Goal: Information Seeking & Learning: Learn about a topic

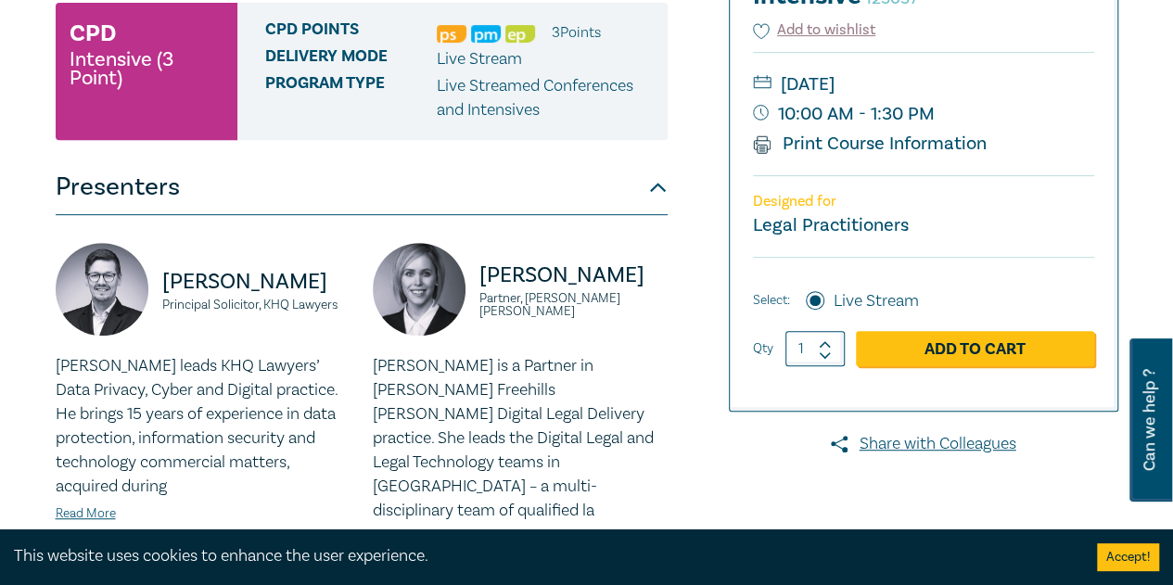
scroll to position [928, 0]
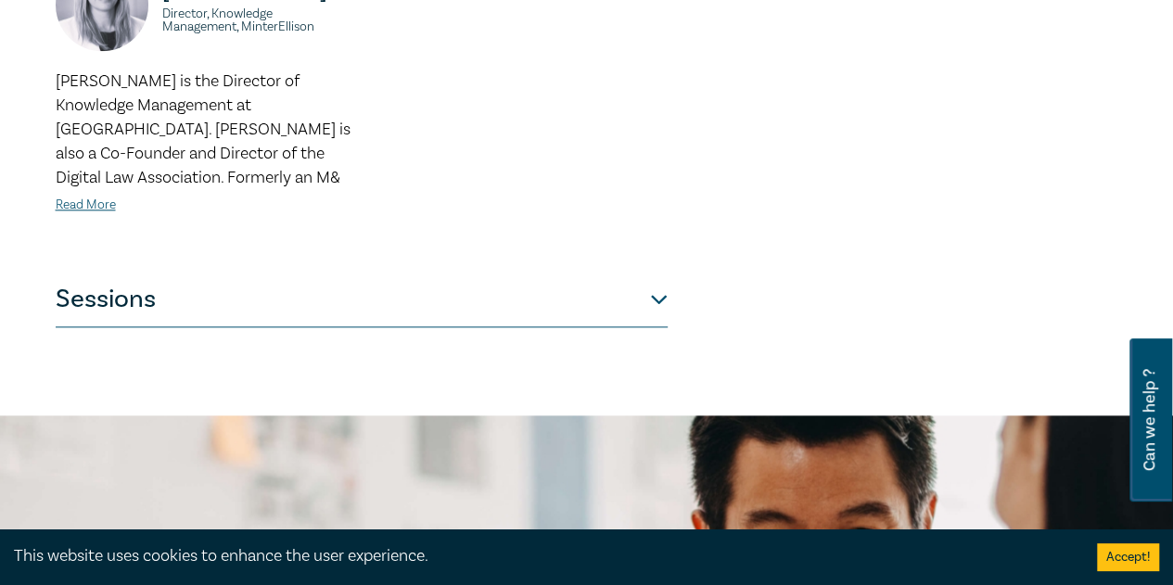
click at [403, 279] on button "Sessions" at bounding box center [362, 300] width 612 height 56
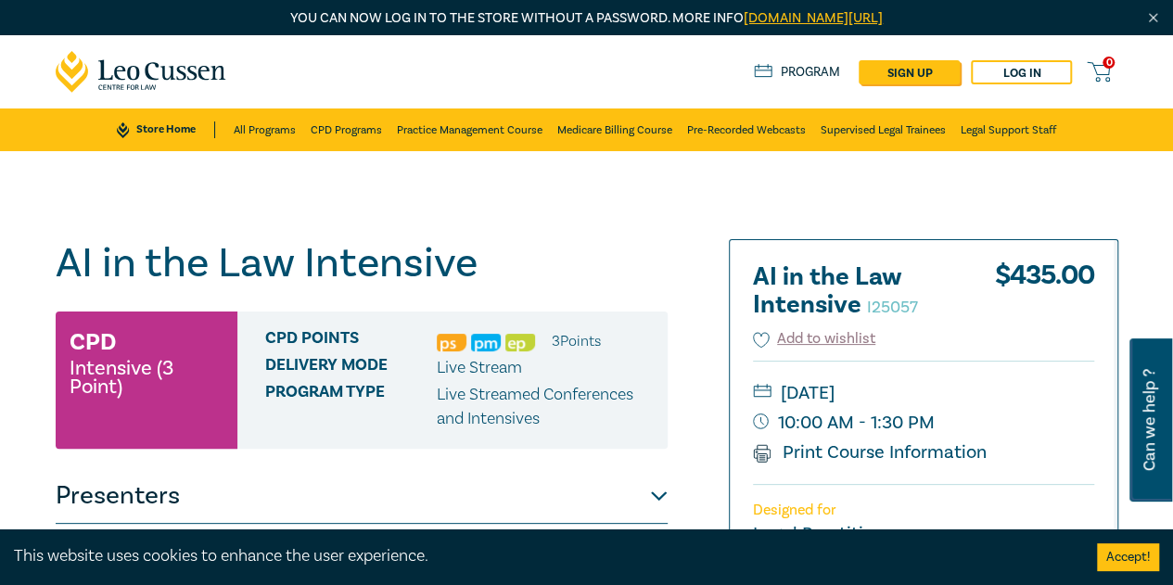
scroll to position [309, 0]
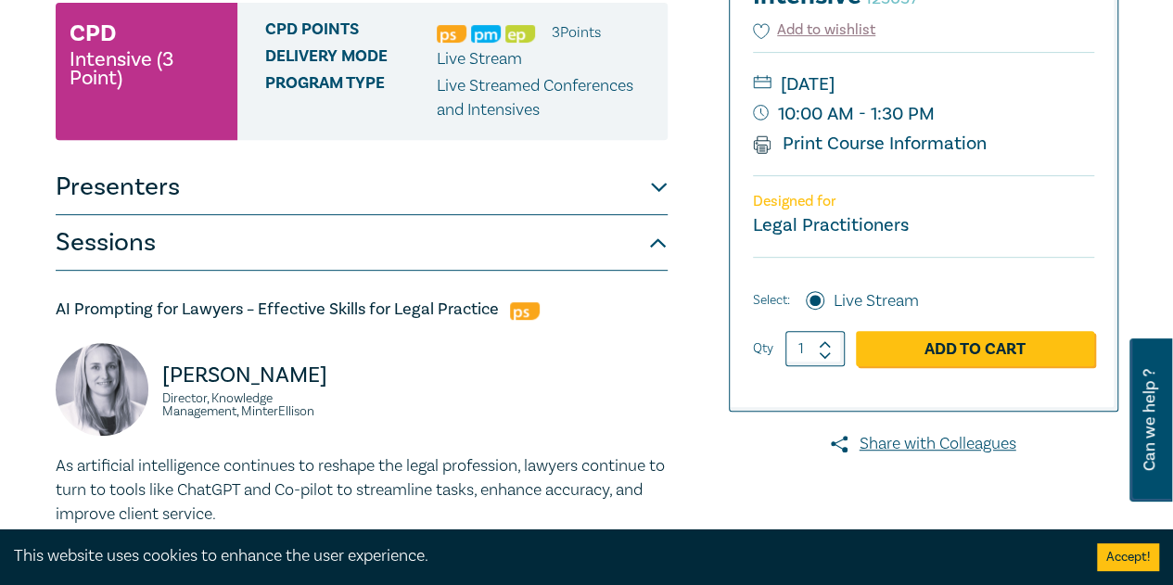
click at [310, 225] on button "Sessions" at bounding box center [362, 243] width 612 height 56
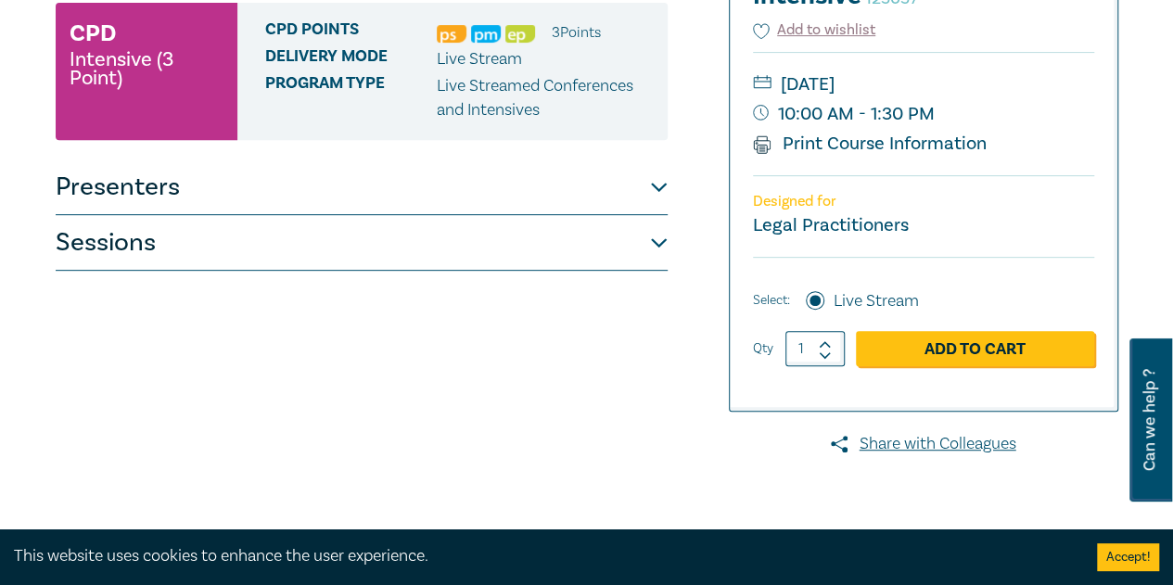
click at [574, 241] on button "Sessions" at bounding box center [362, 243] width 612 height 56
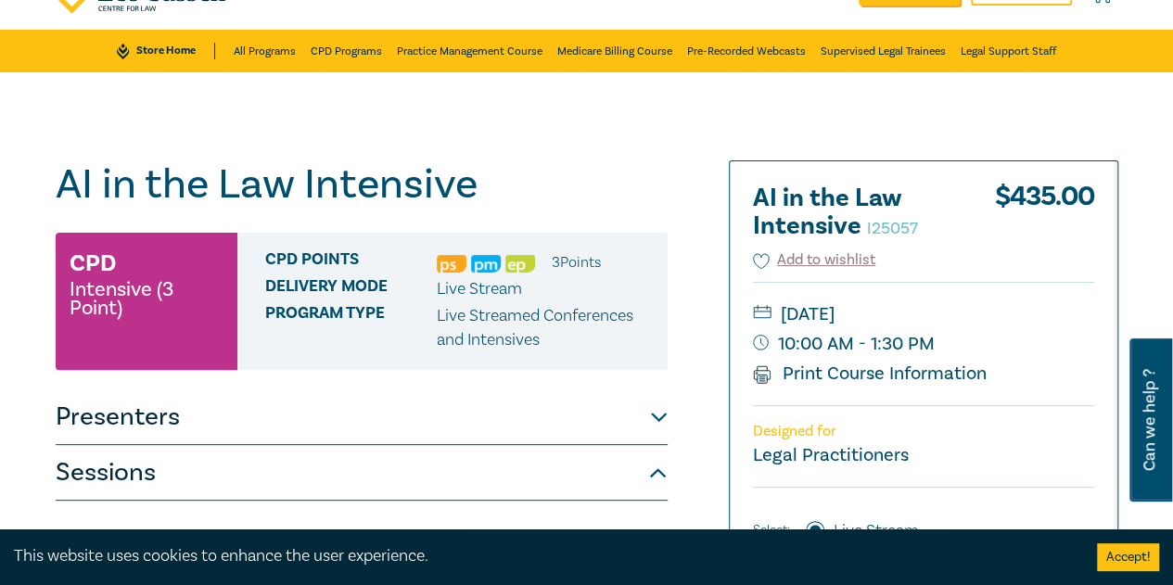
scroll to position [0, 0]
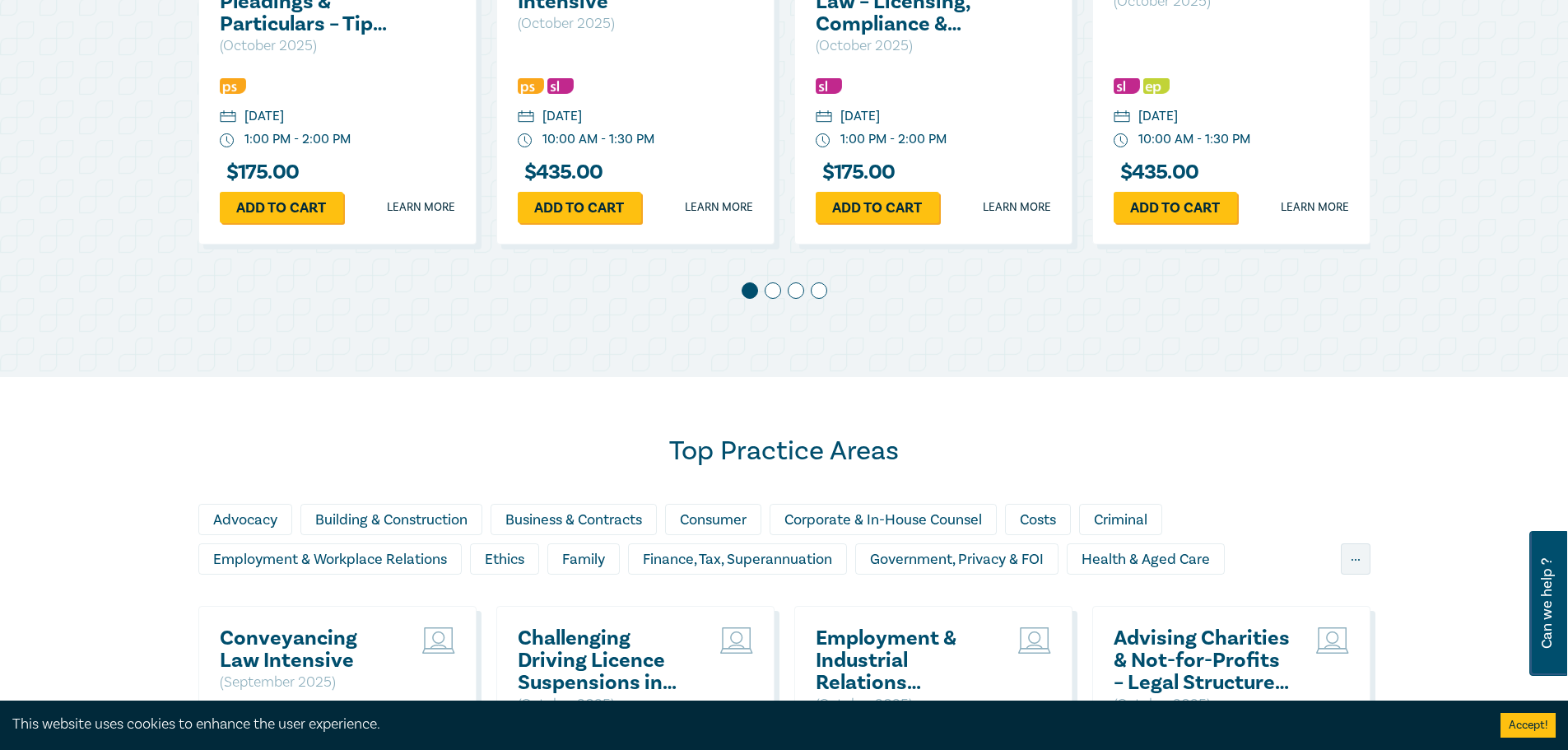
scroll to position [1097, 0]
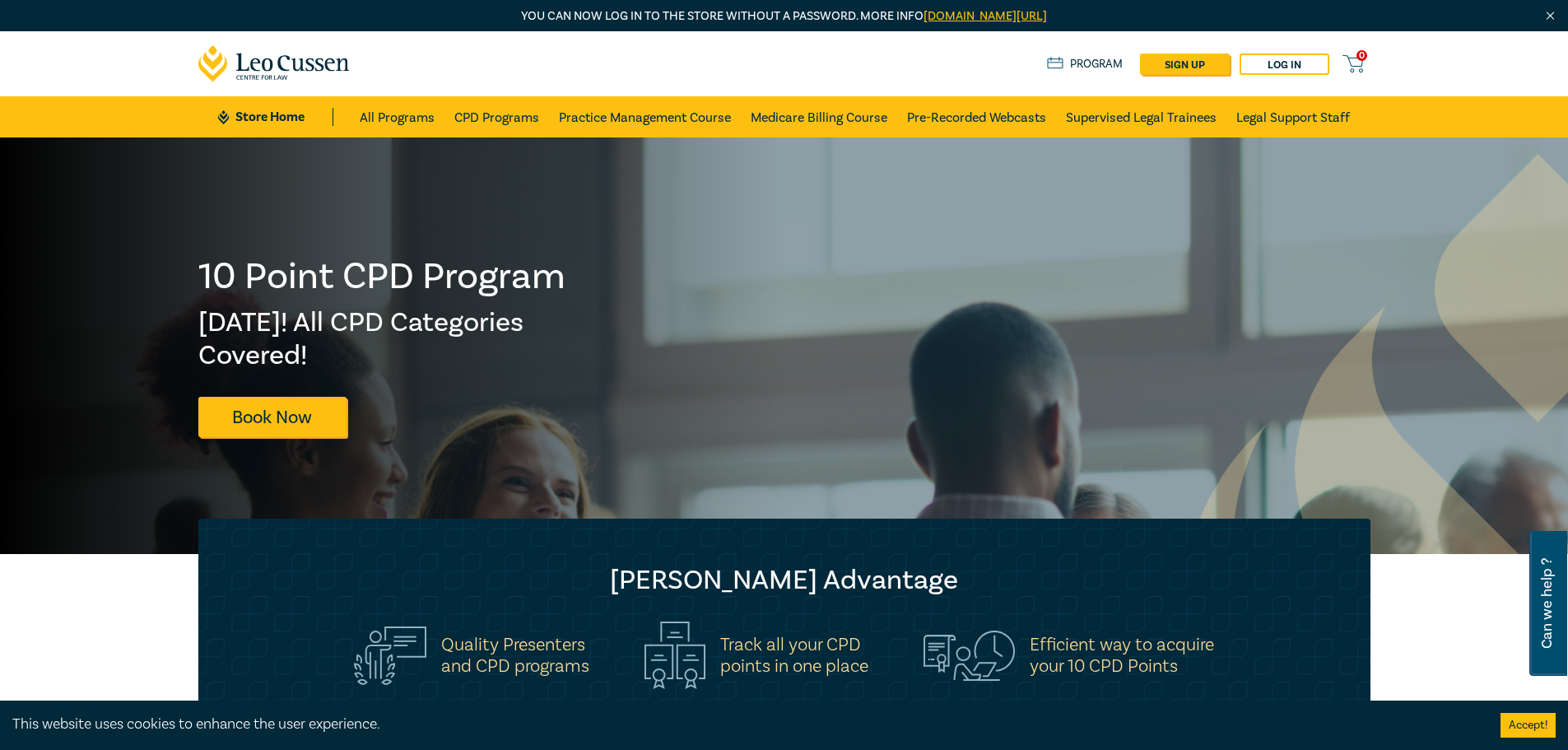
scroll to position [549, 0]
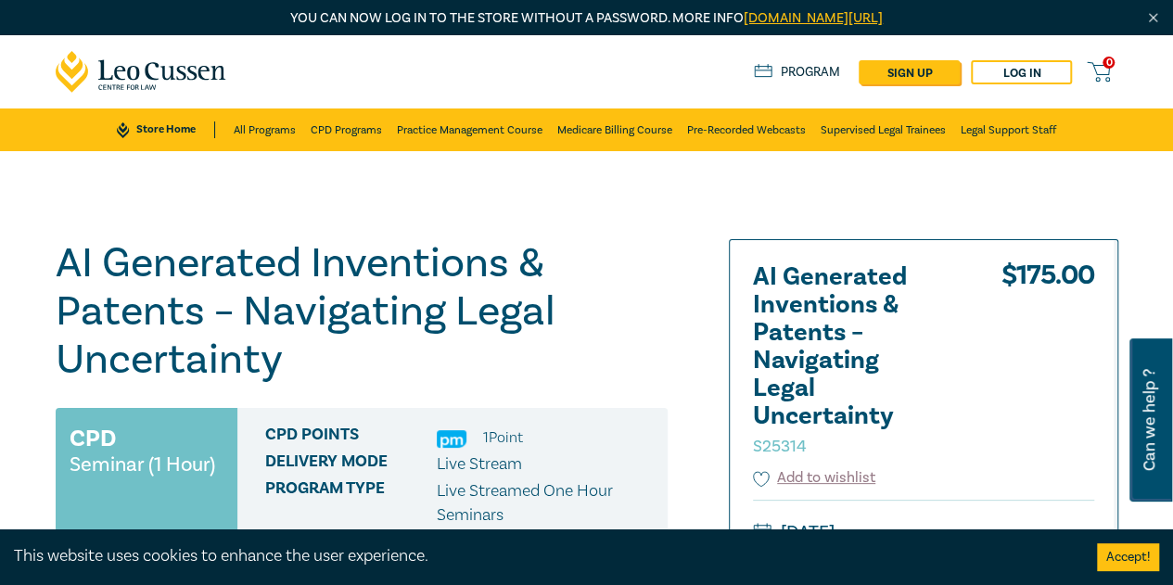
scroll to position [618, 0]
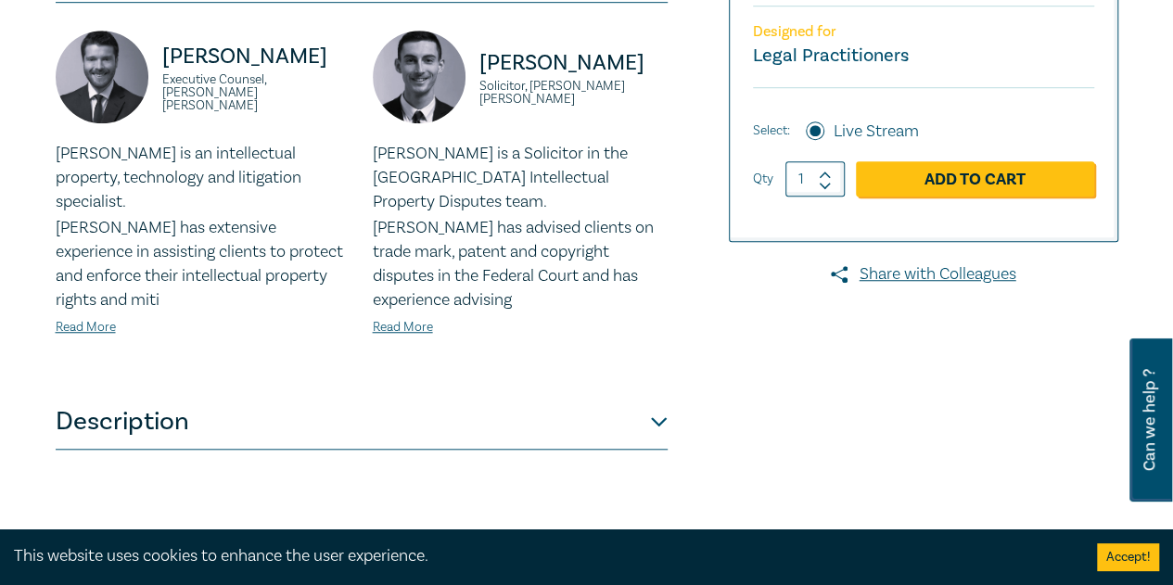
click at [169, 408] on button "Description" at bounding box center [362, 422] width 612 height 56
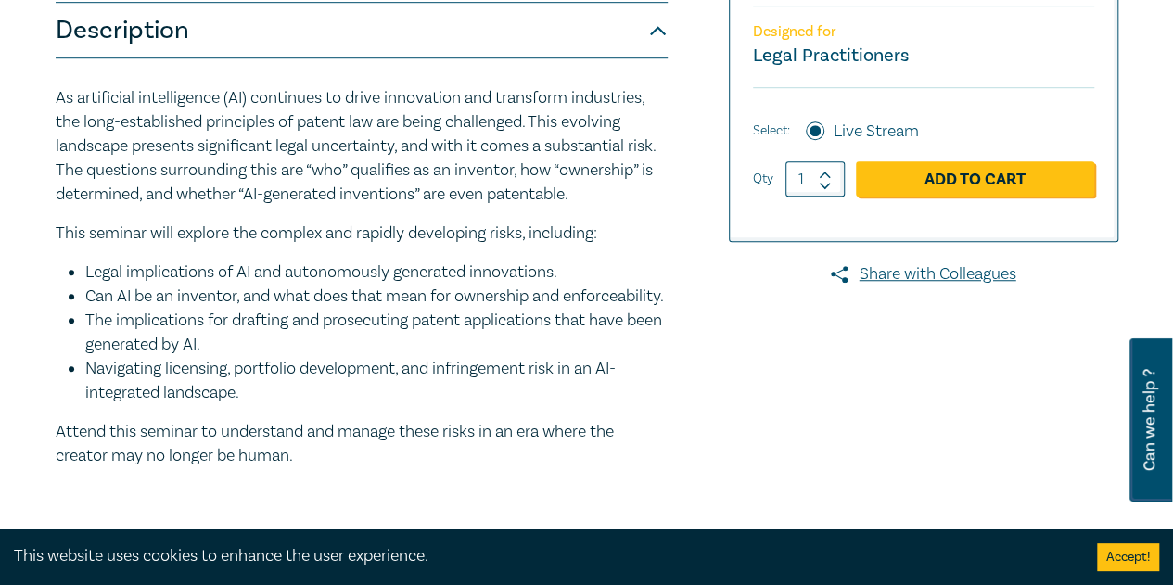
scroll to position [928, 0]
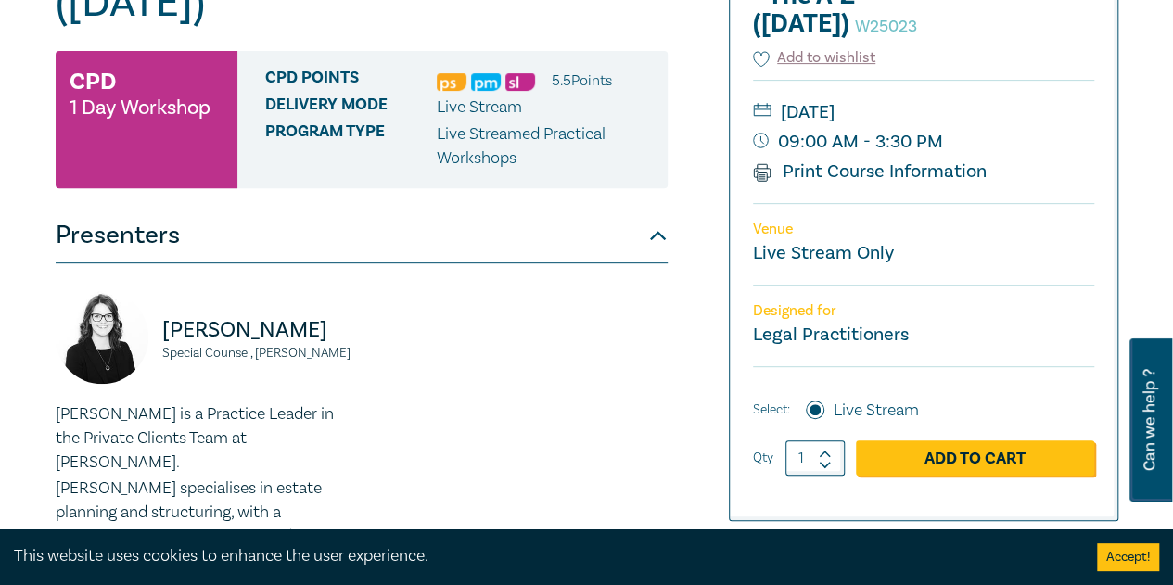
scroll to position [618, 0]
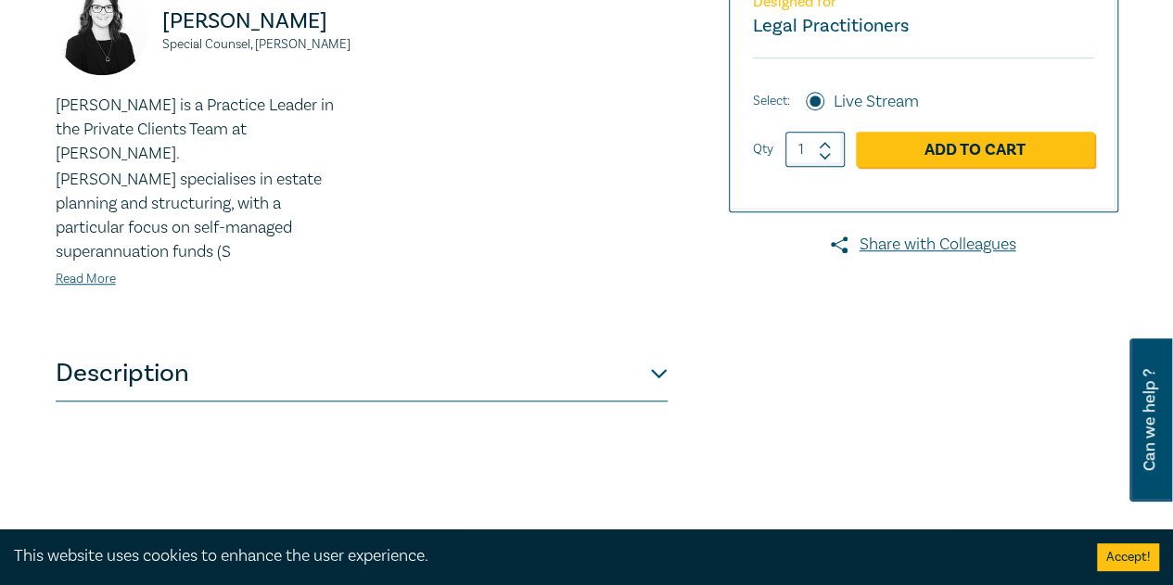
click at [339, 352] on button "Description" at bounding box center [362, 374] width 612 height 56
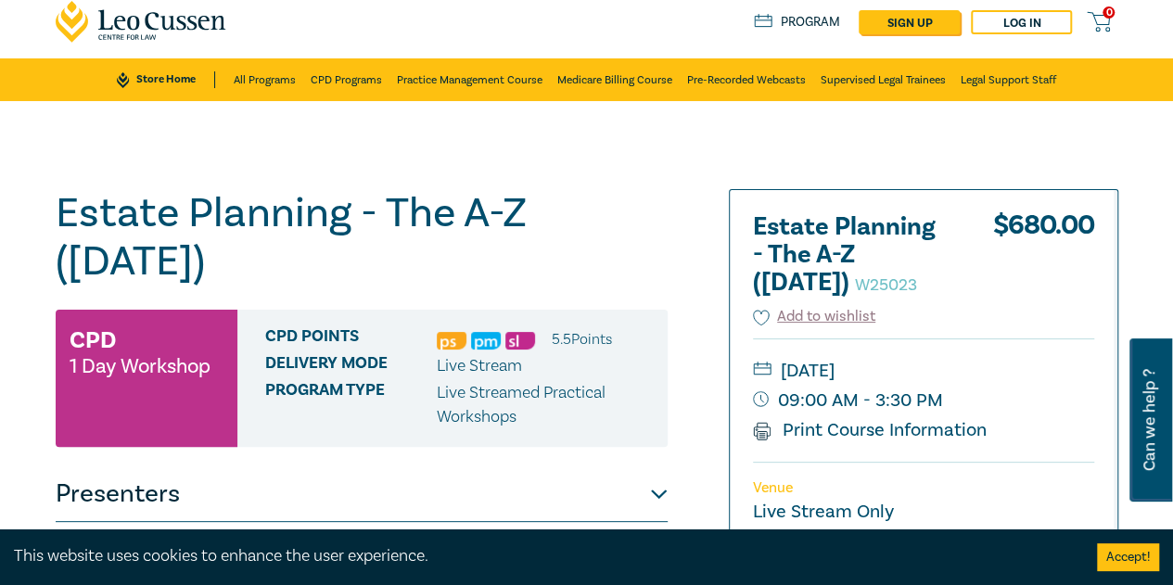
scroll to position [0, 0]
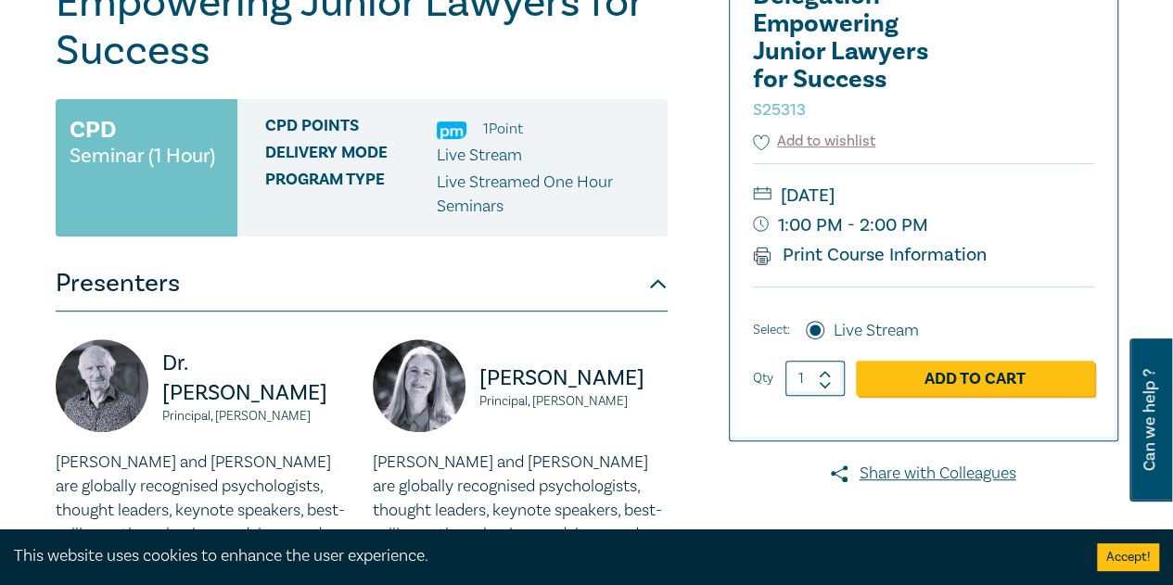
scroll to position [618, 0]
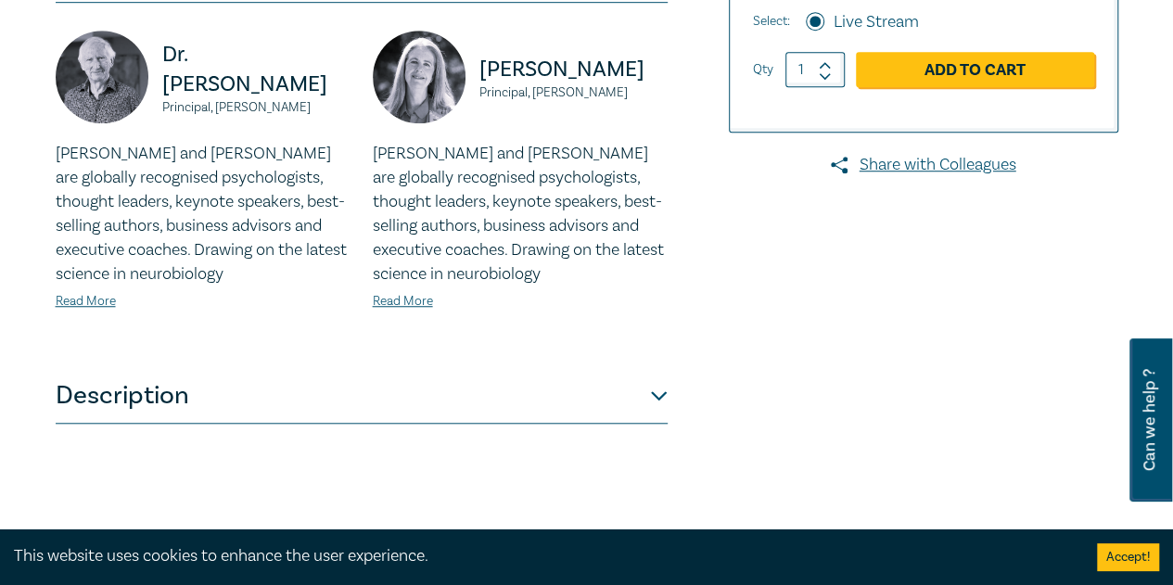
click at [186, 397] on button "Description" at bounding box center [362, 396] width 612 height 56
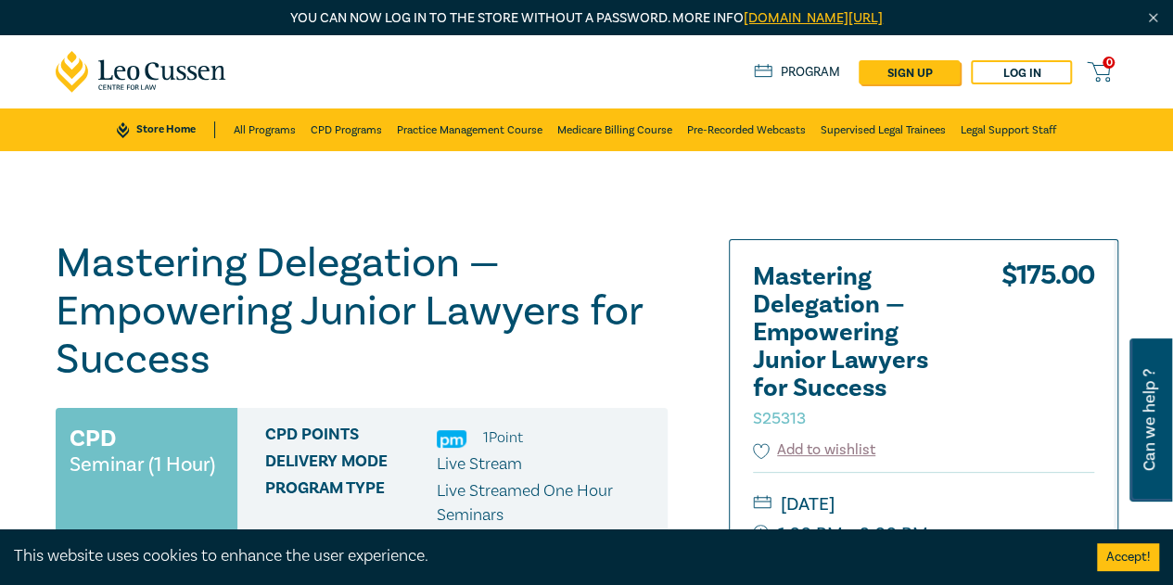
scroll to position [309, 0]
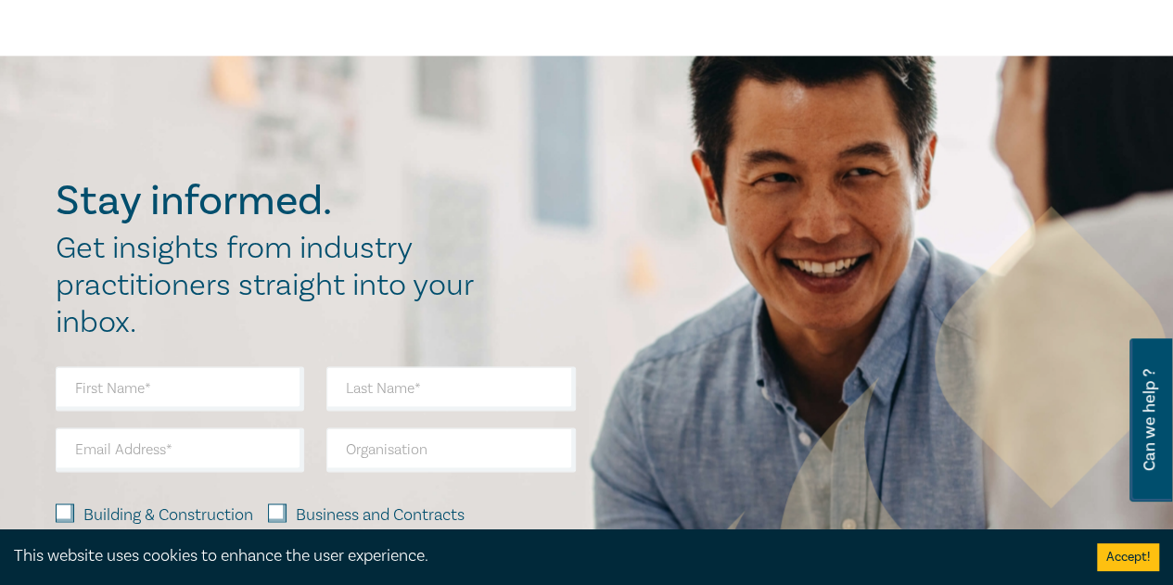
scroll to position [928, 0]
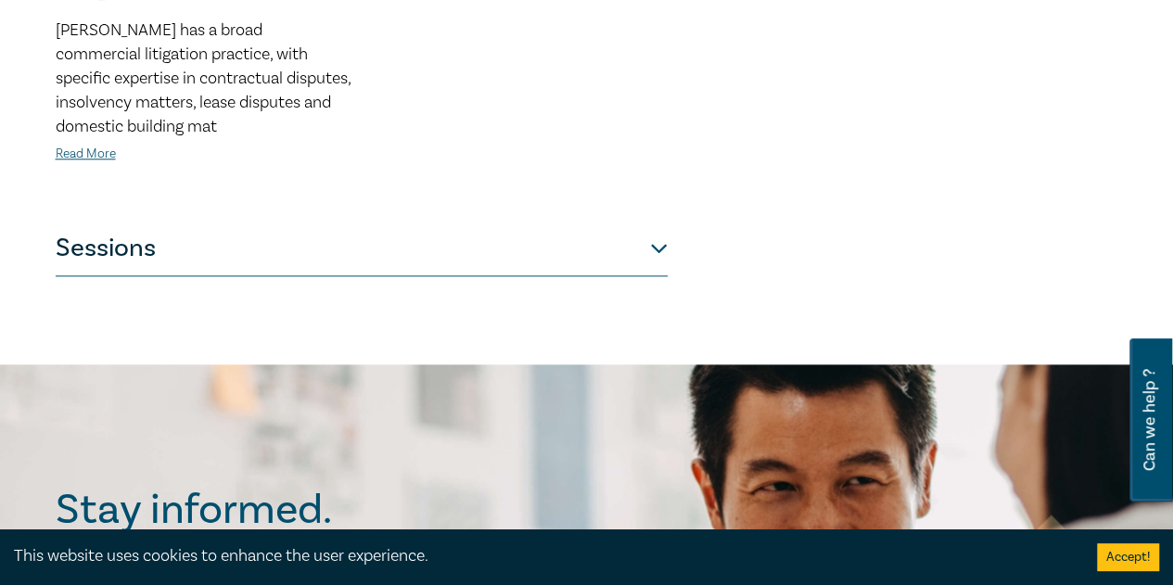
click at [247, 258] on button "Sessions" at bounding box center [362, 249] width 612 height 56
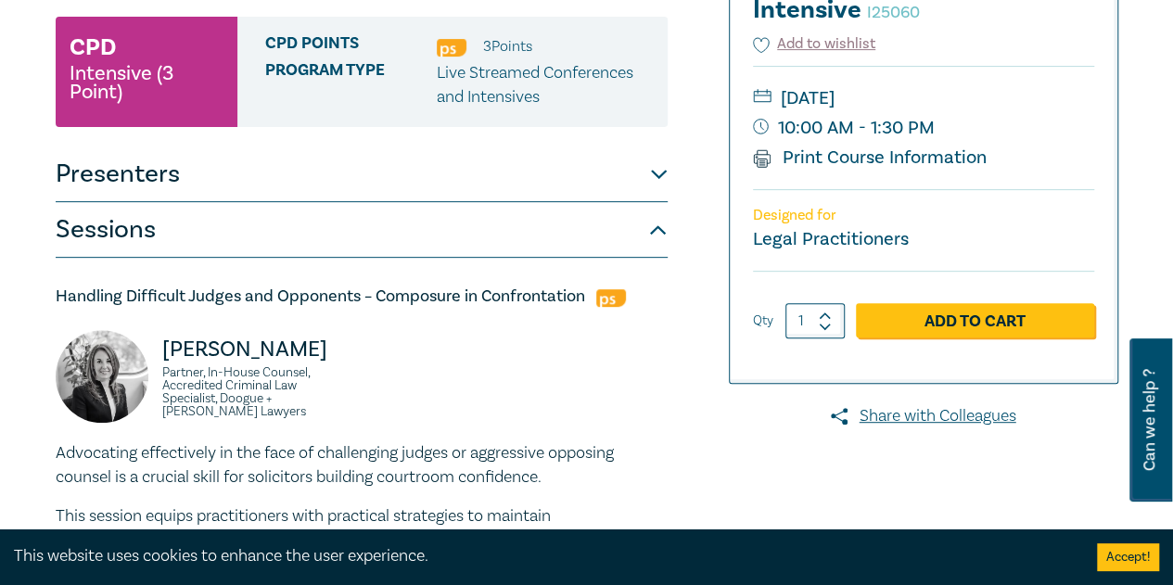
scroll to position [0, 0]
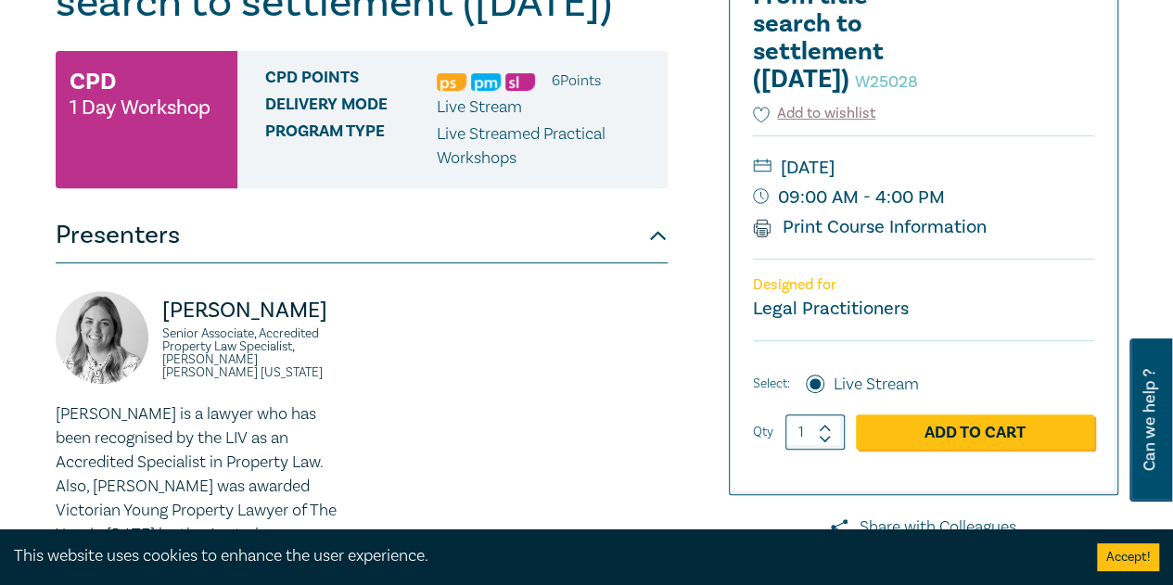
scroll to position [618, 0]
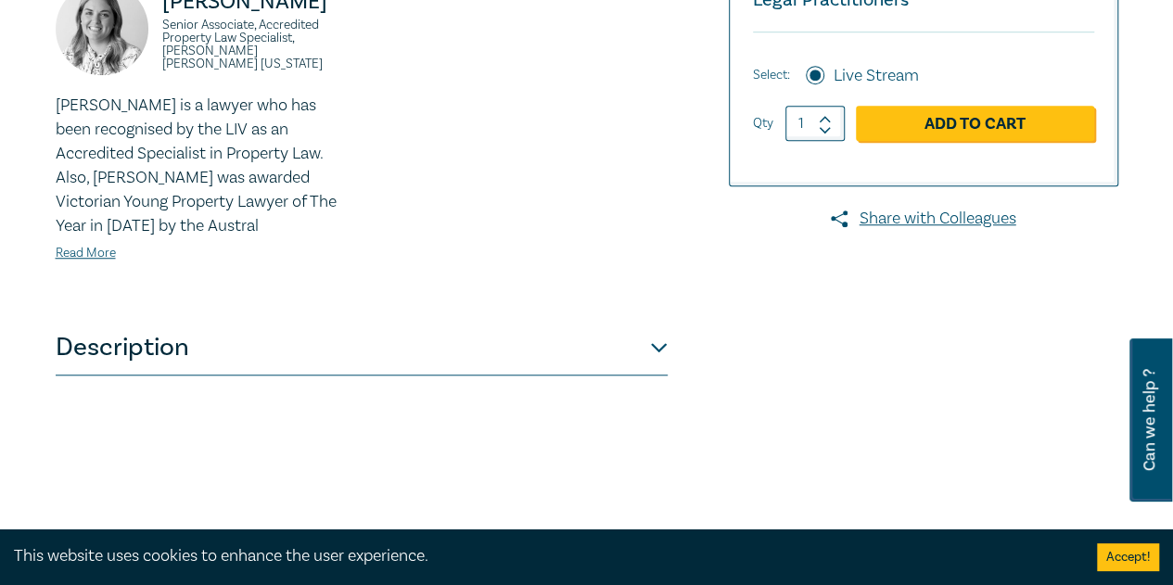
click at [159, 376] on button "Description" at bounding box center [362, 348] width 612 height 56
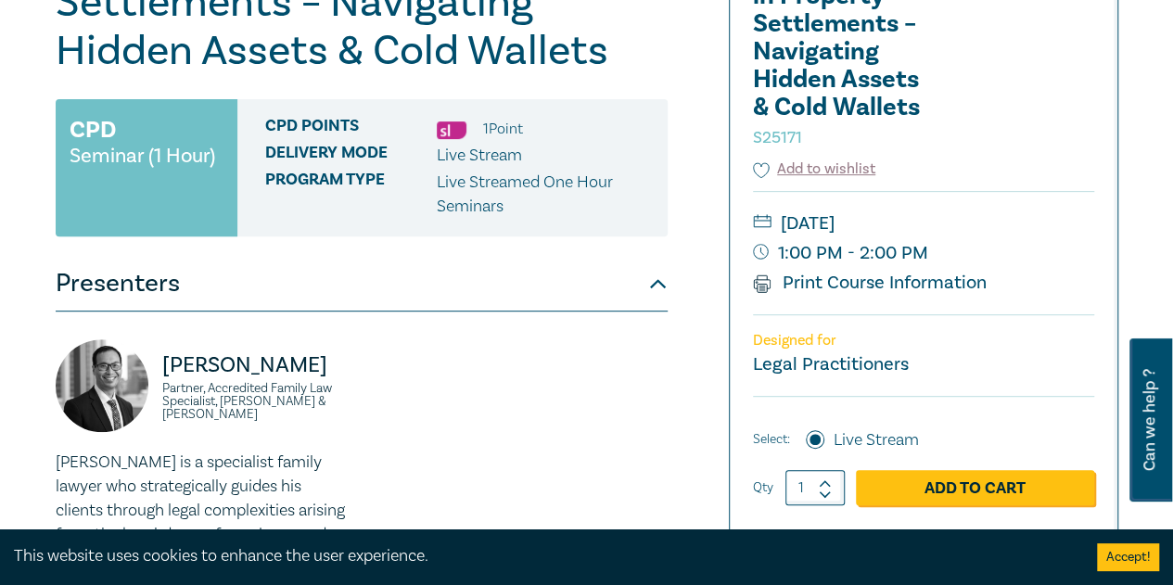
scroll to position [618, 0]
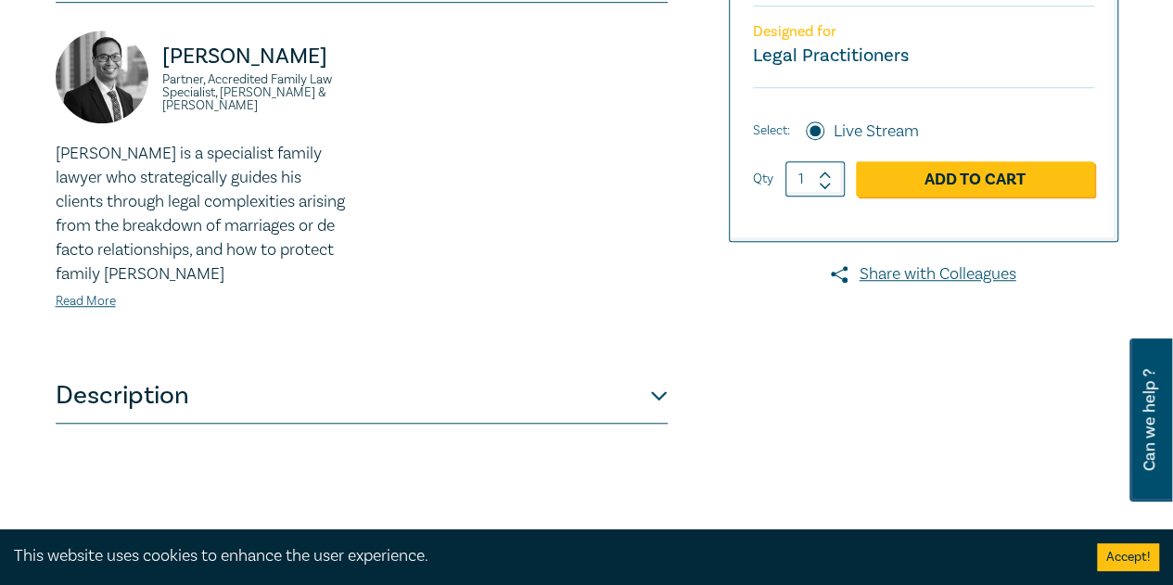
click at [195, 403] on button "Description" at bounding box center [362, 396] width 612 height 56
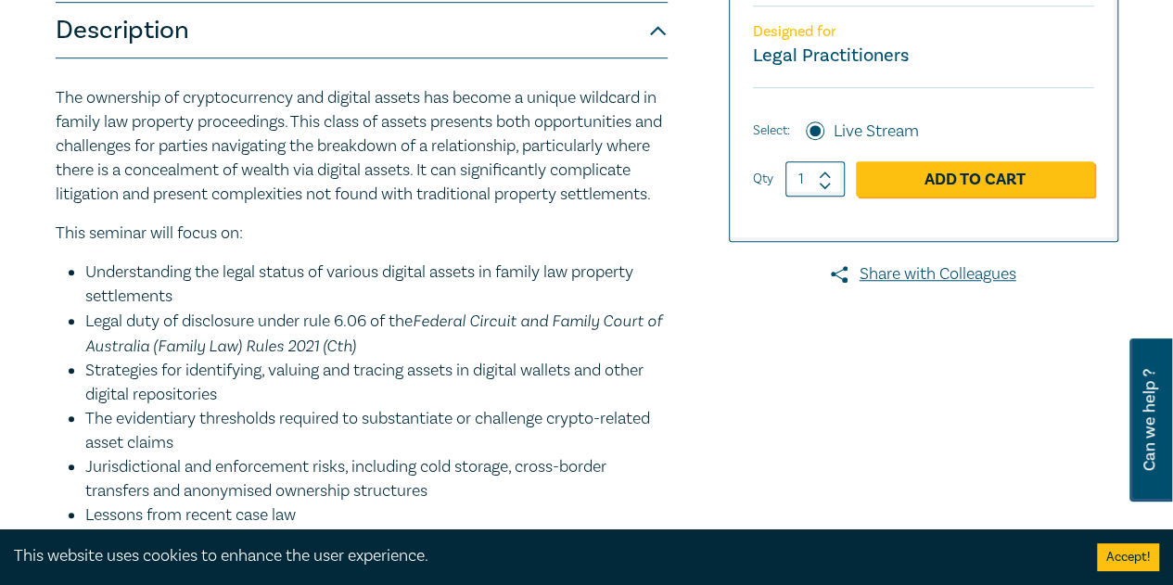
scroll to position [928, 0]
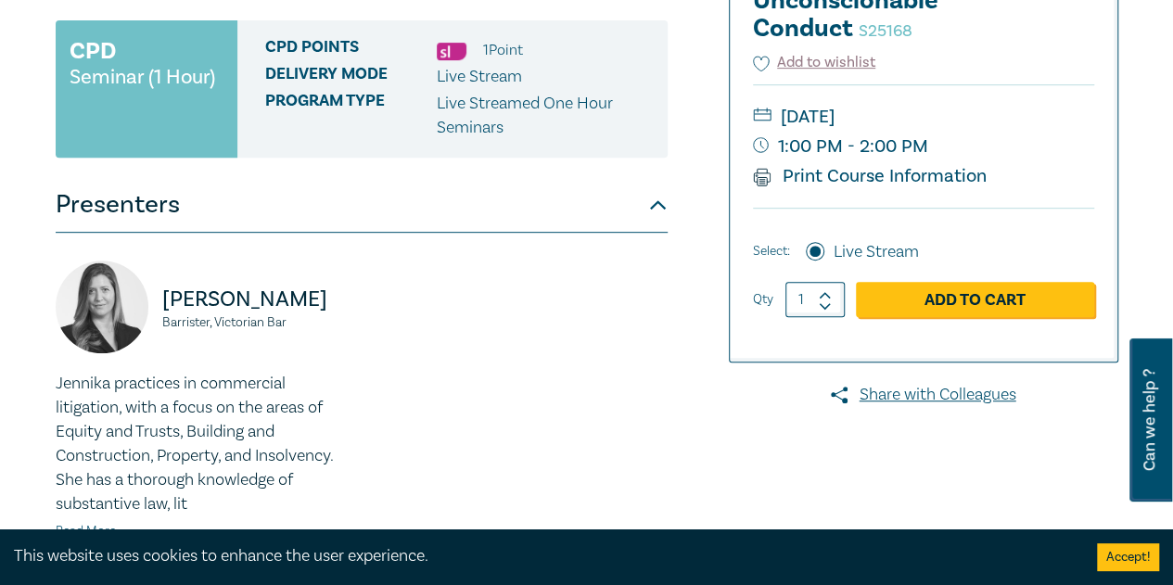
scroll to position [618, 0]
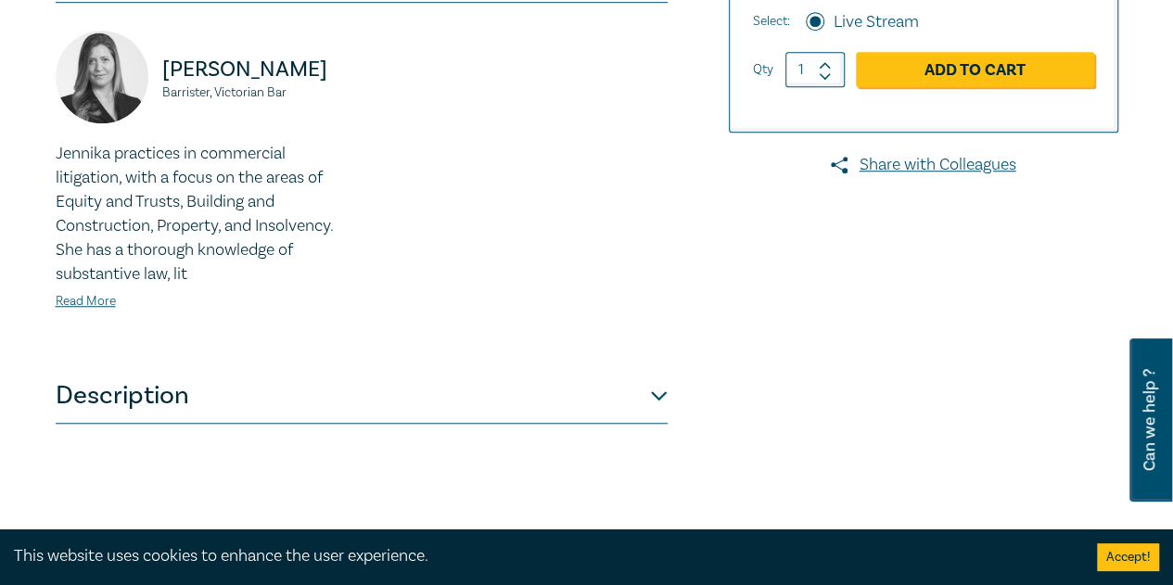
click at [239, 405] on button "Description" at bounding box center [362, 396] width 612 height 56
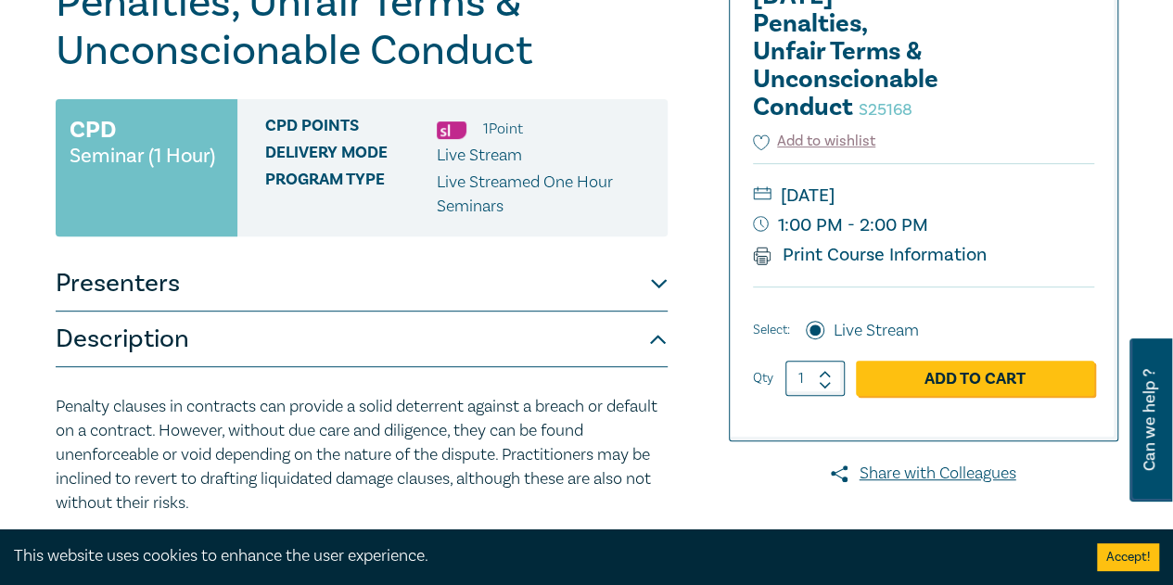
scroll to position [0, 0]
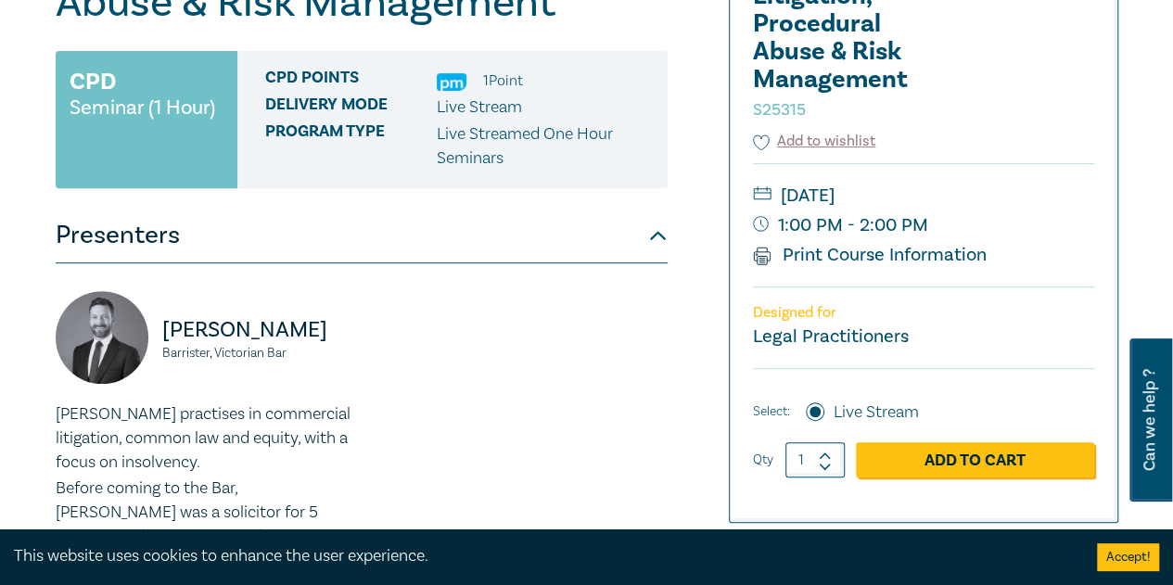
scroll to position [618, 0]
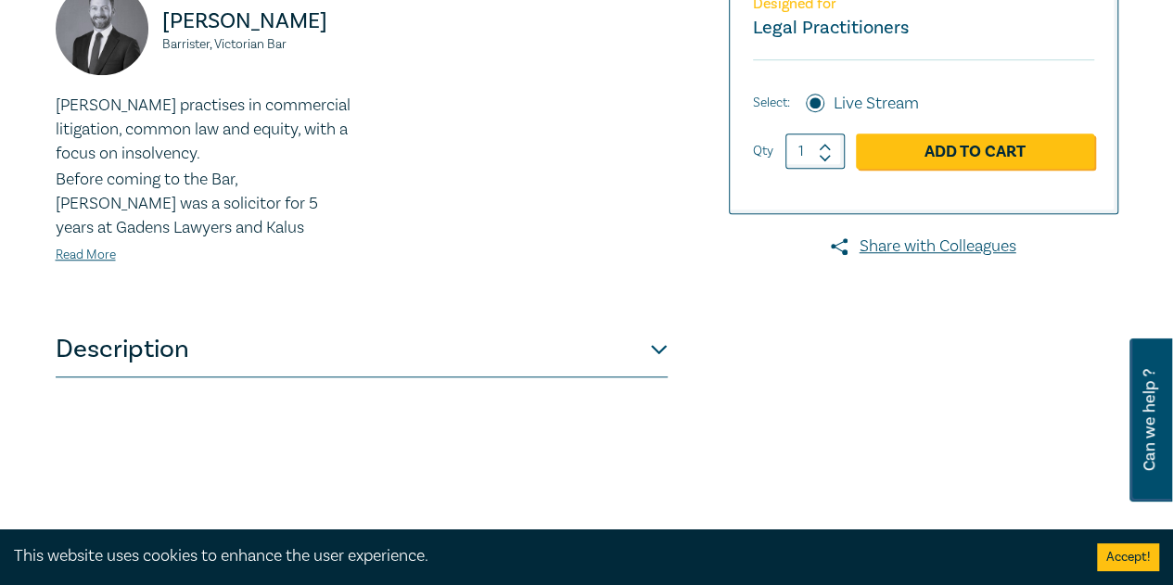
click at [186, 344] on button "Description" at bounding box center [362, 350] width 612 height 56
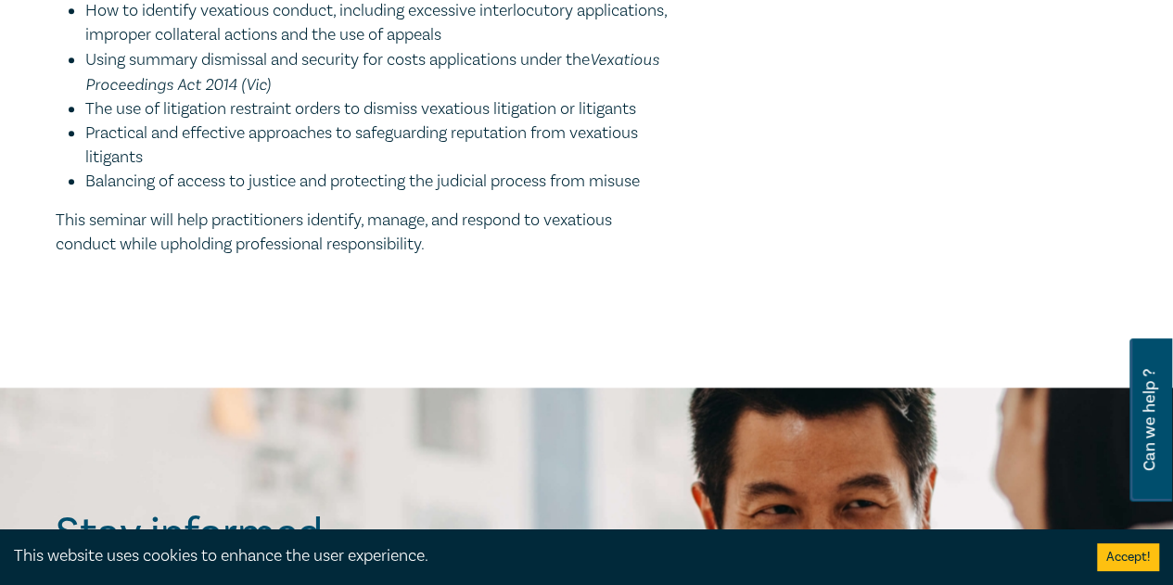
scroll to position [928, 0]
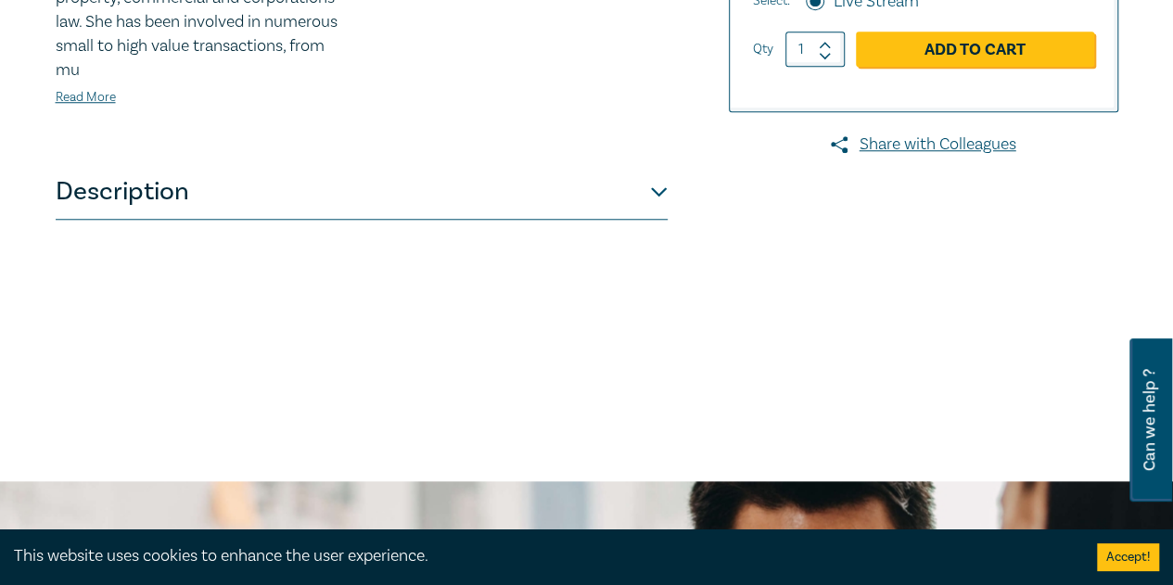
scroll to position [928, 0]
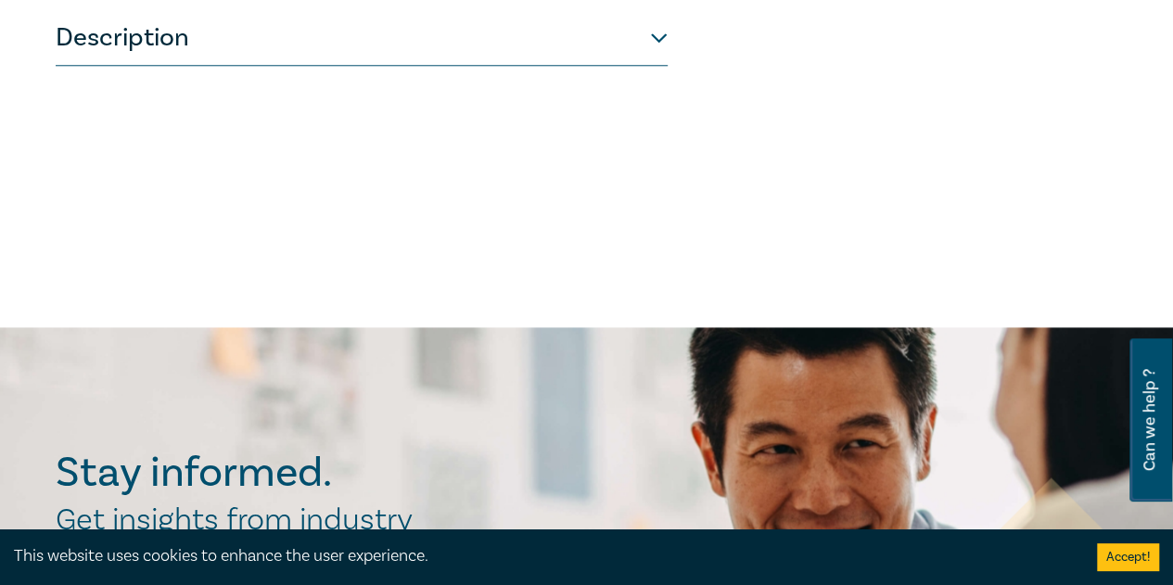
click at [139, 66] on button "Description" at bounding box center [362, 38] width 612 height 56
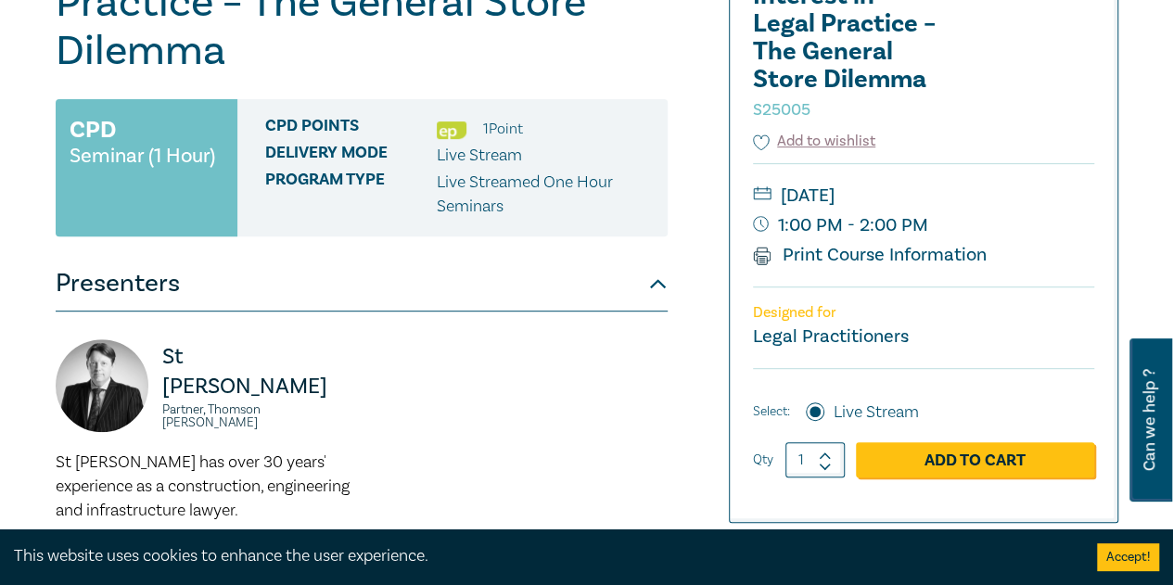
scroll to position [618, 0]
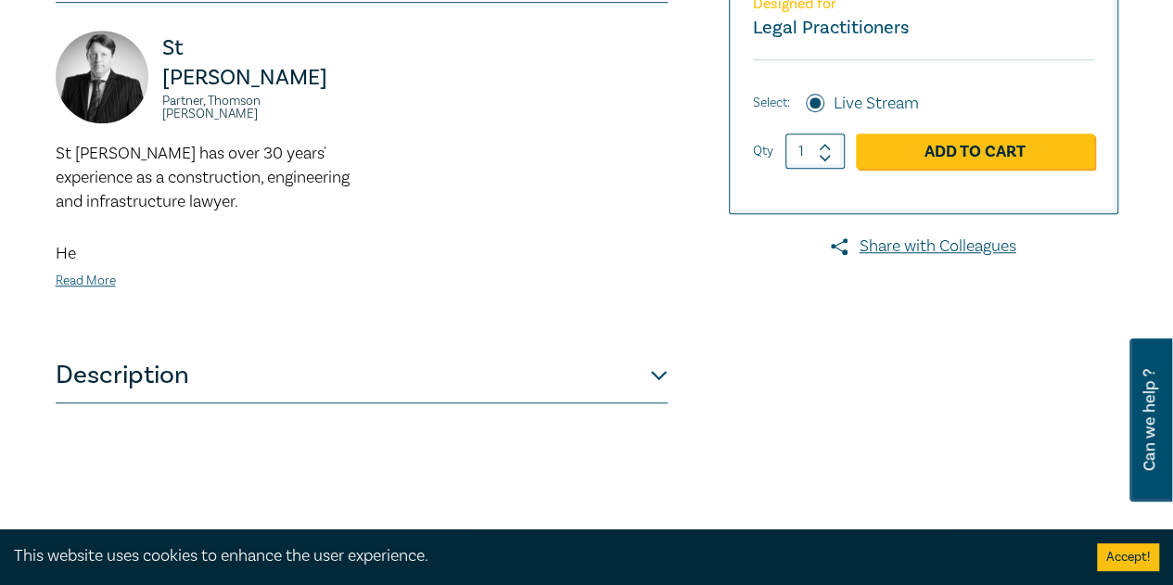
click at [180, 375] on button "Description" at bounding box center [362, 376] width 612 height 56
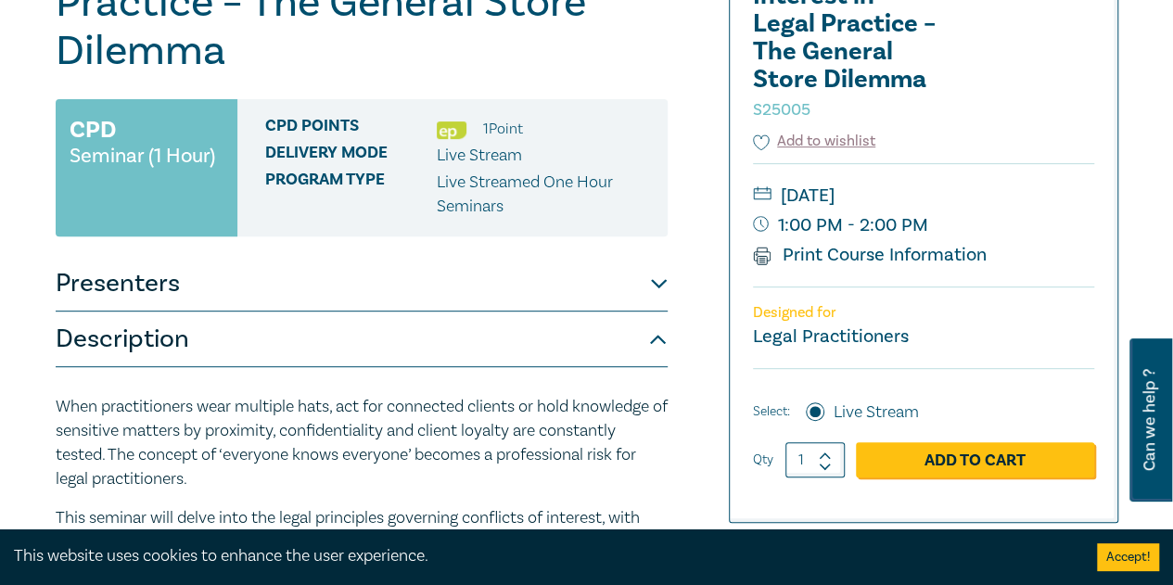
scroll to position [0, 0]
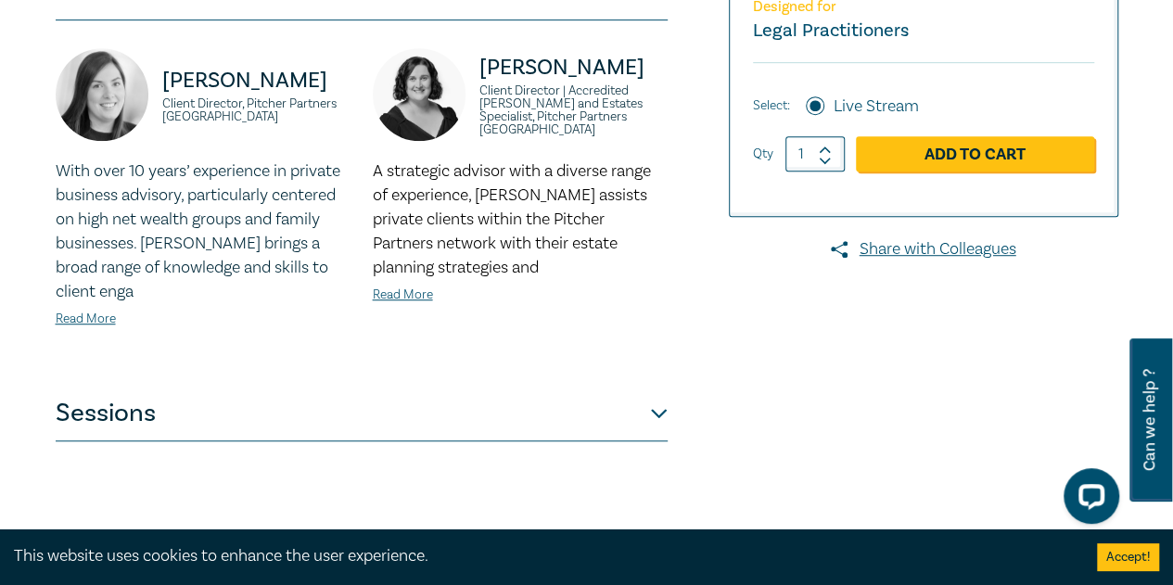
scroll to position [618, 0]
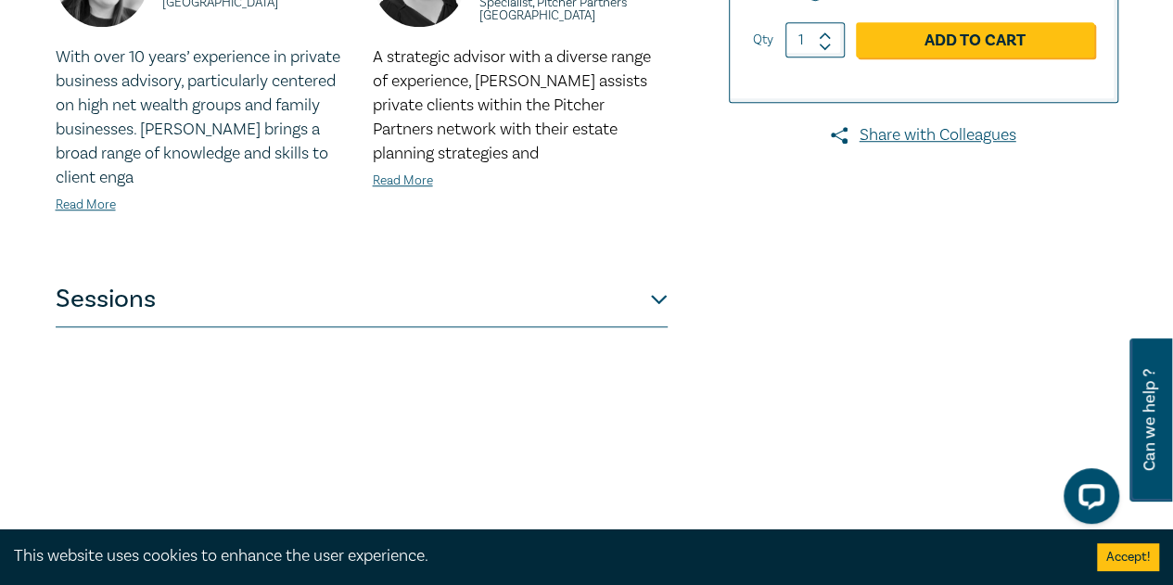
click at [134, 295] on button "Sessions" at bounding box center [362, 300] width 612 height 56
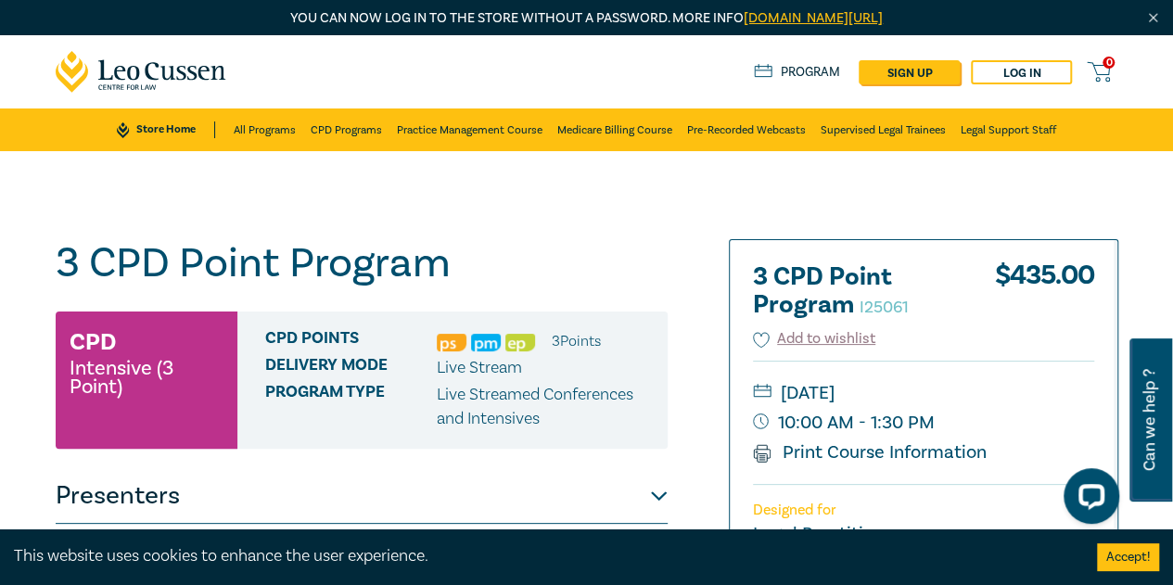
scroll to position [309, 0]
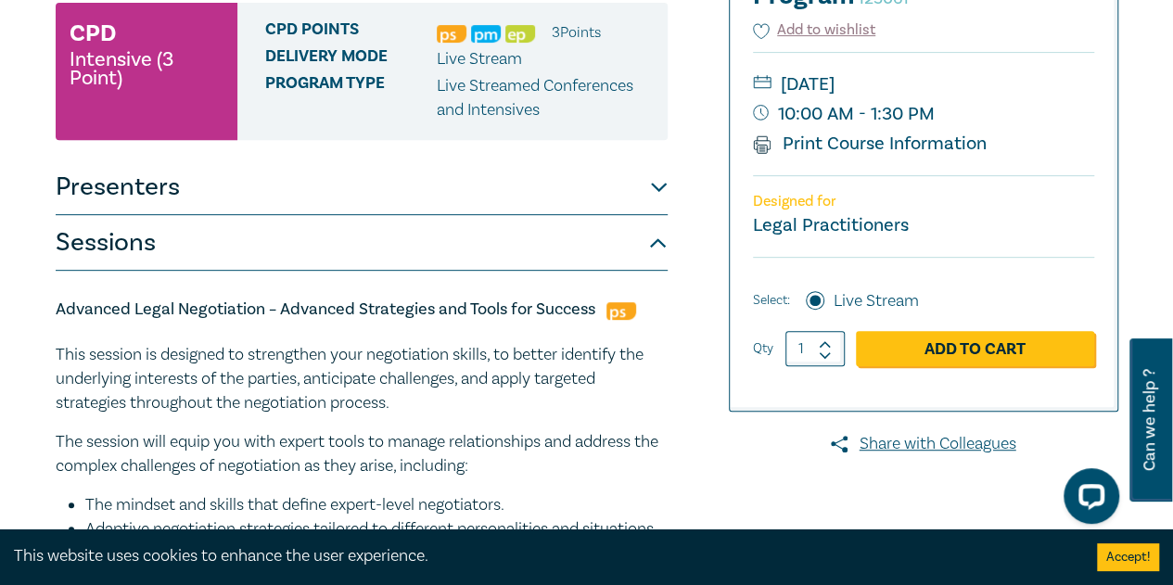
click at [354, 258] on button "Sessions" at bounding box center [362, 243] width 612 height 56
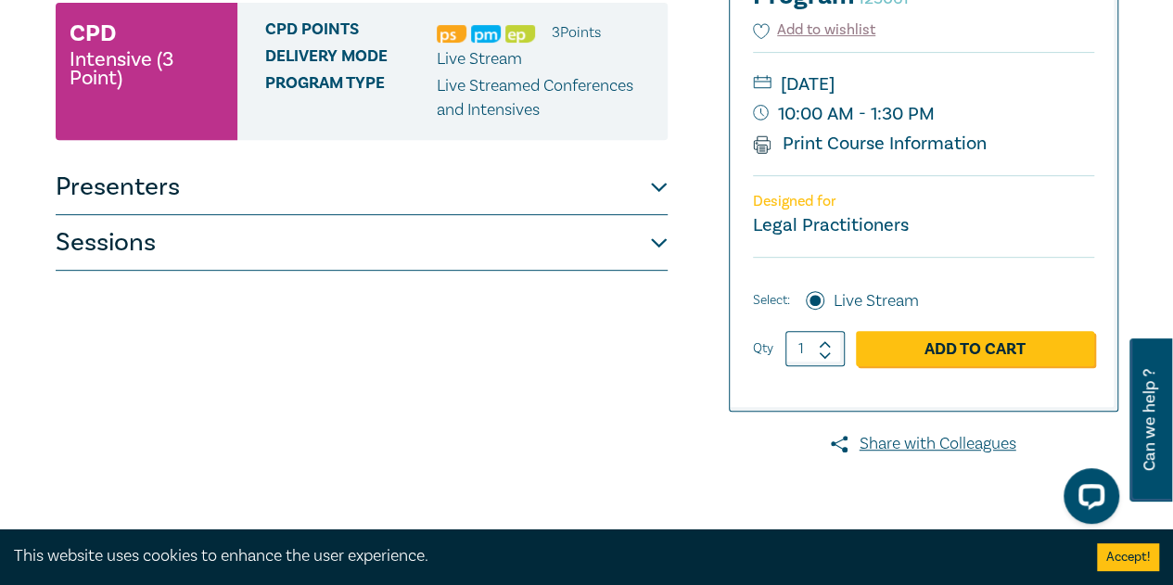
click at [354, 258] on button "Sessions" at bounding box center [362, 243] width 612 height 56
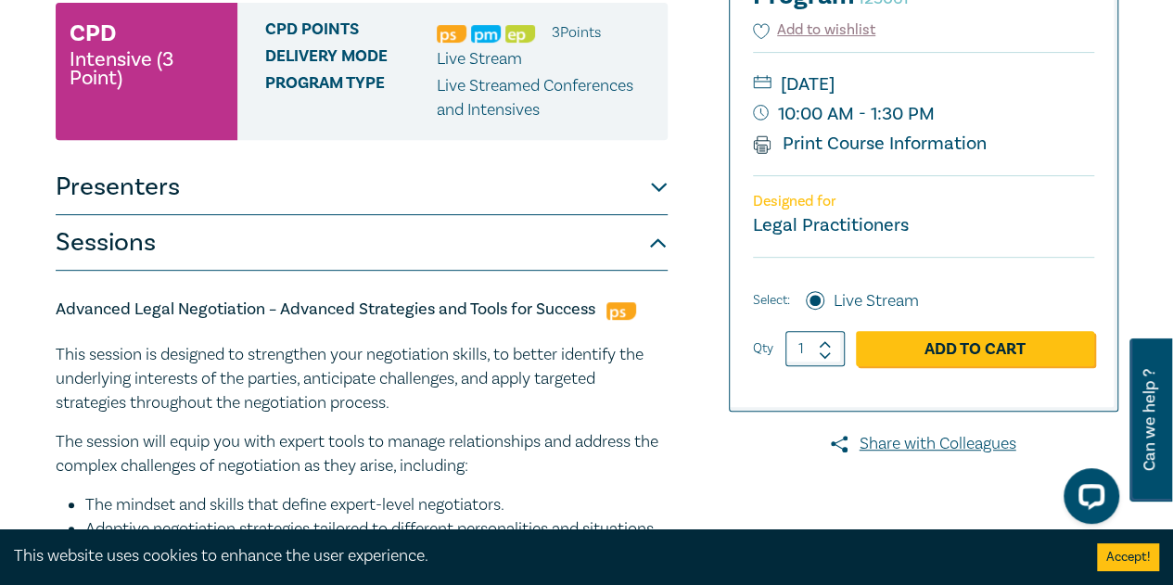
click at [285, 251] on button "Sessions" at bounding box center [362, 243] width 612 height 56
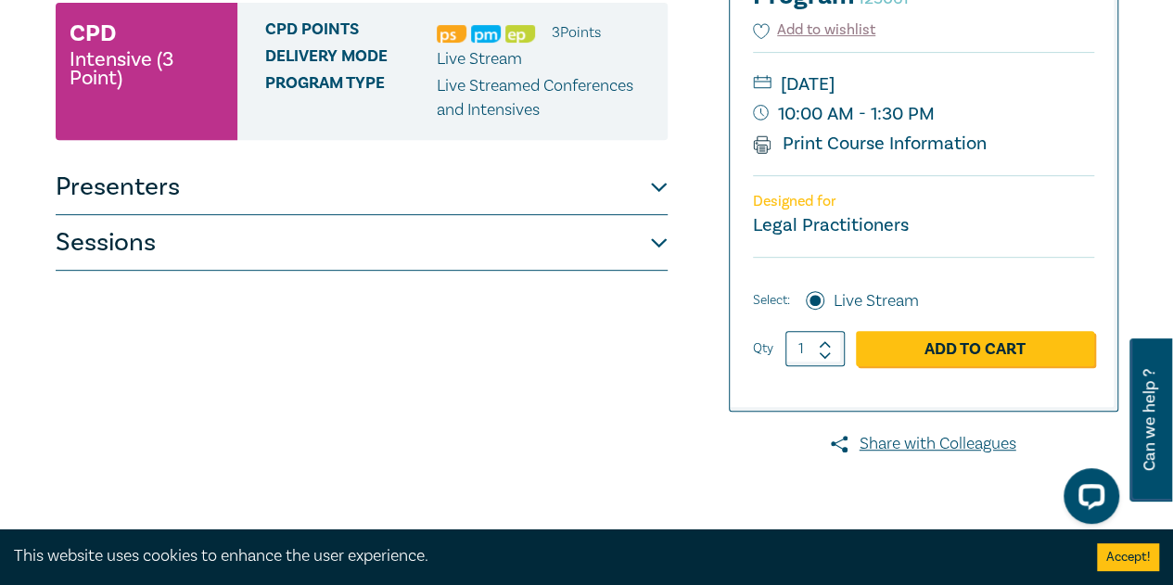
click at [496, 245] on button "Sessions" at bounding box center [362, 243] width 612 height 56
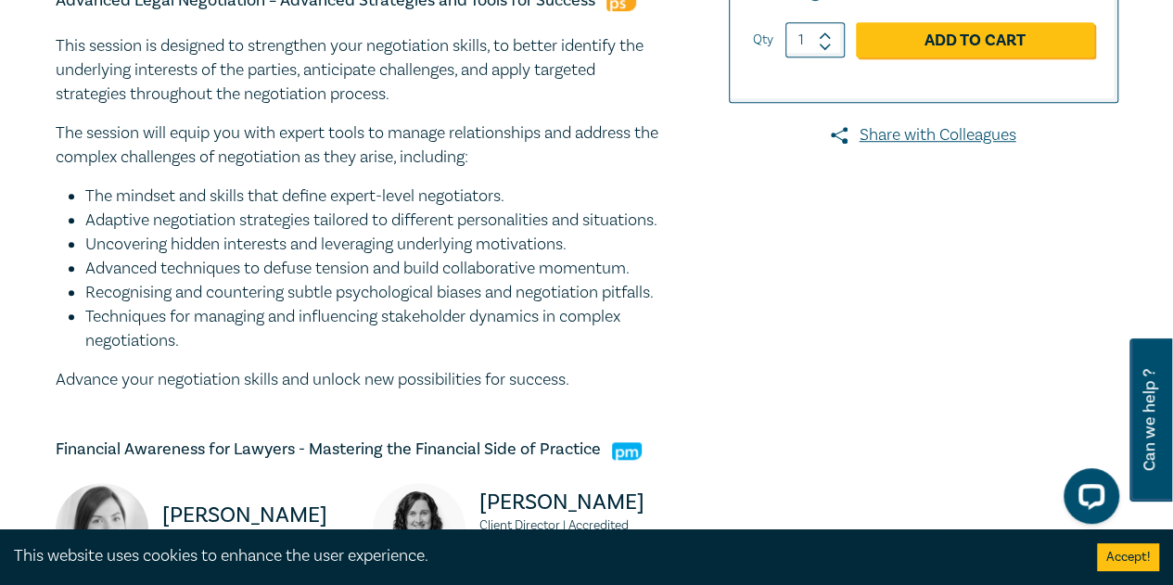
scroll to position [928, 0]
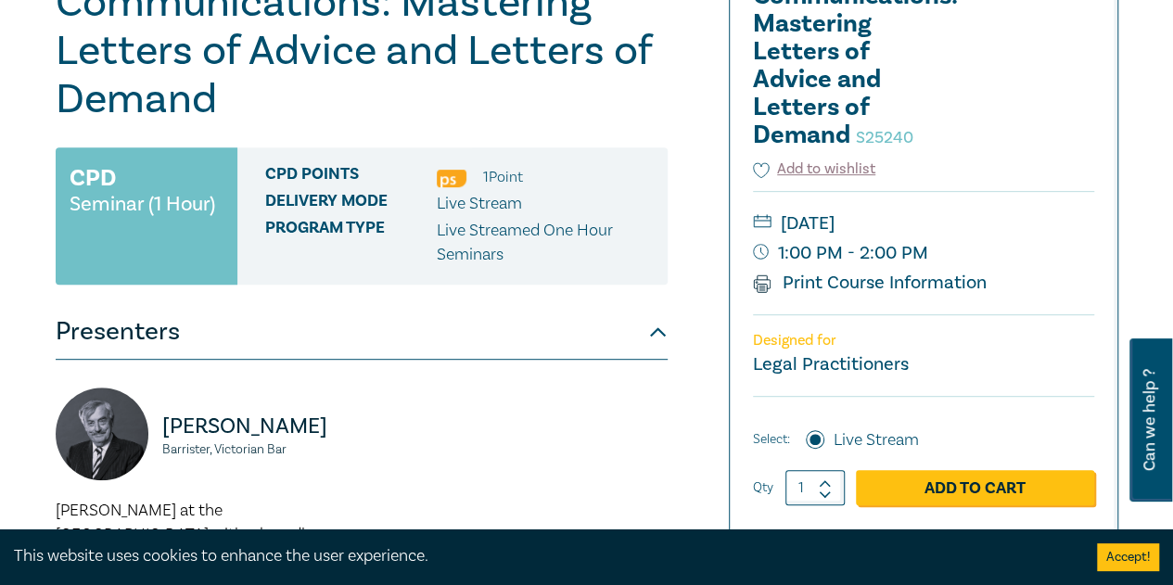
scroll to position [618, 0]
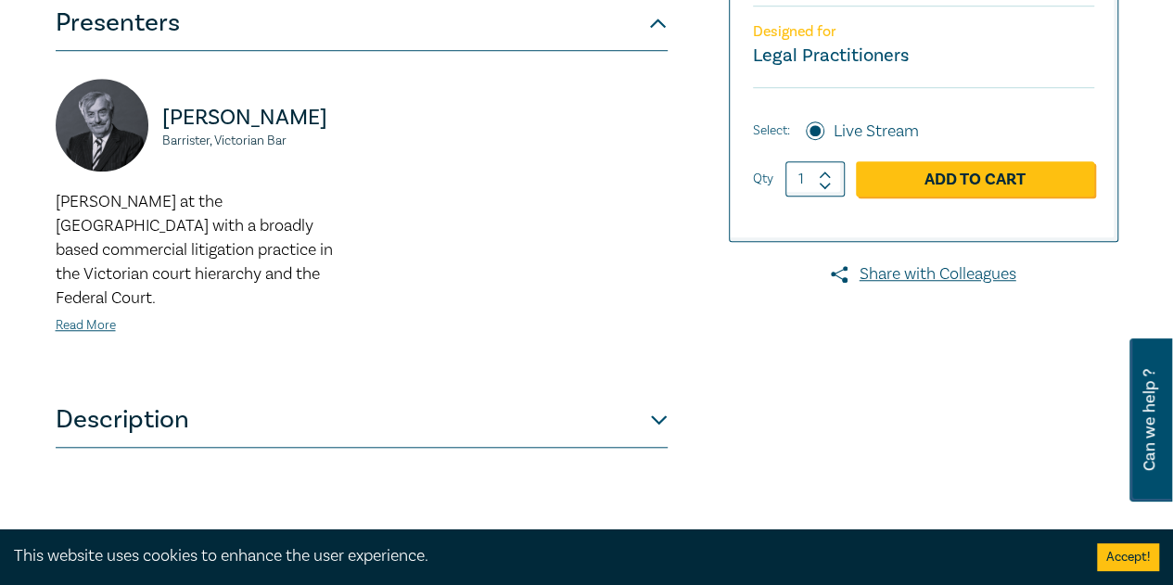
click at [193, 392] on button "Description" at bounding box center [362, 420] width 612 height 56
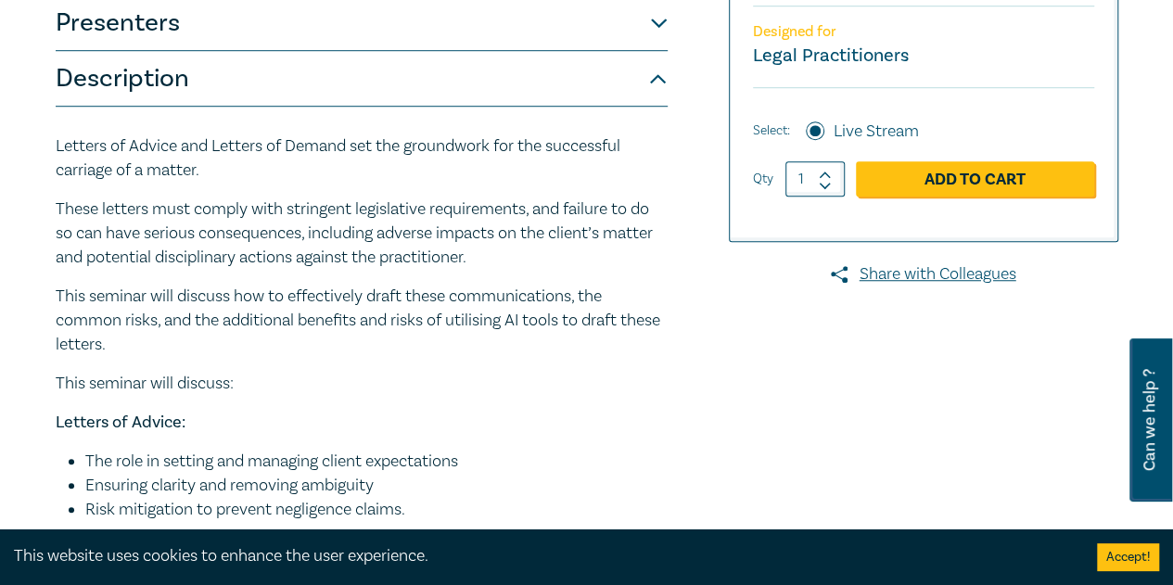
scroll to position [928, 0]
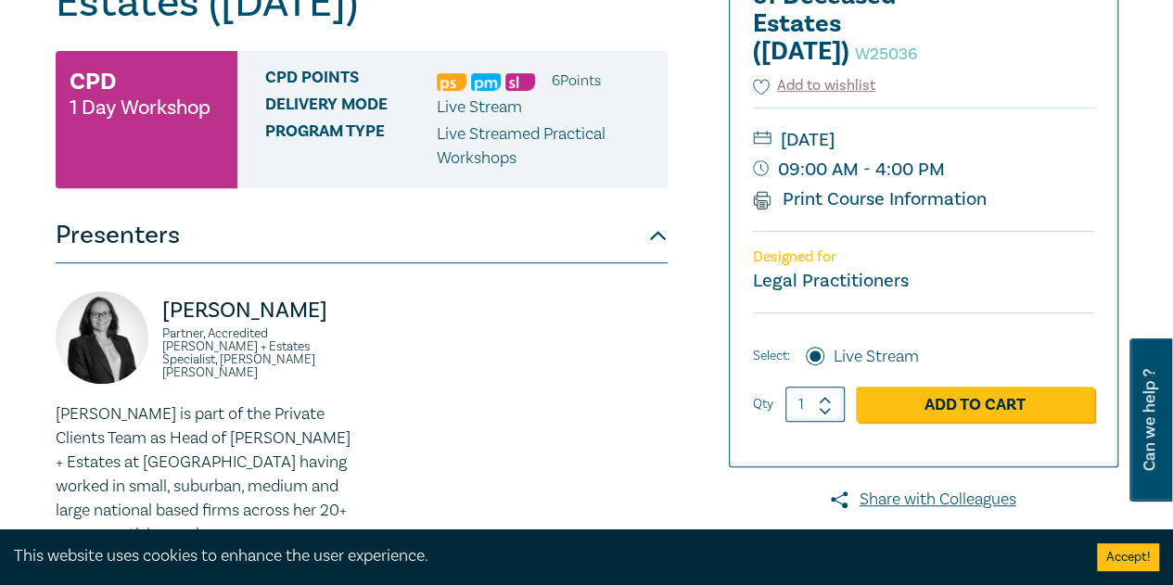
scroll to position [618, 0]
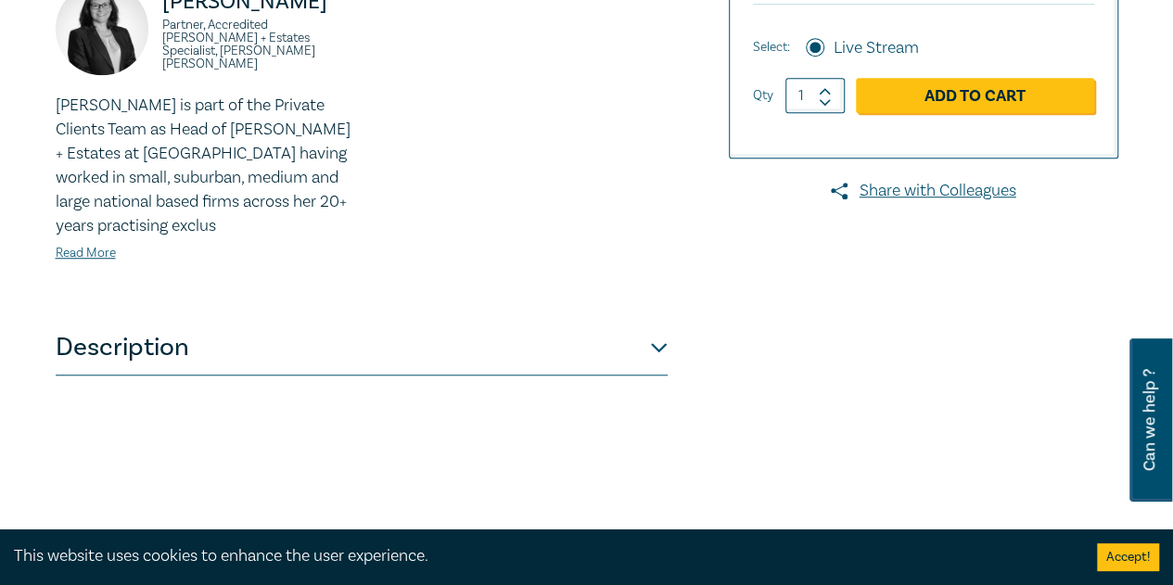
click at [210, 359] on button "Description" at bounding box center [362, 348] width 612 height 56
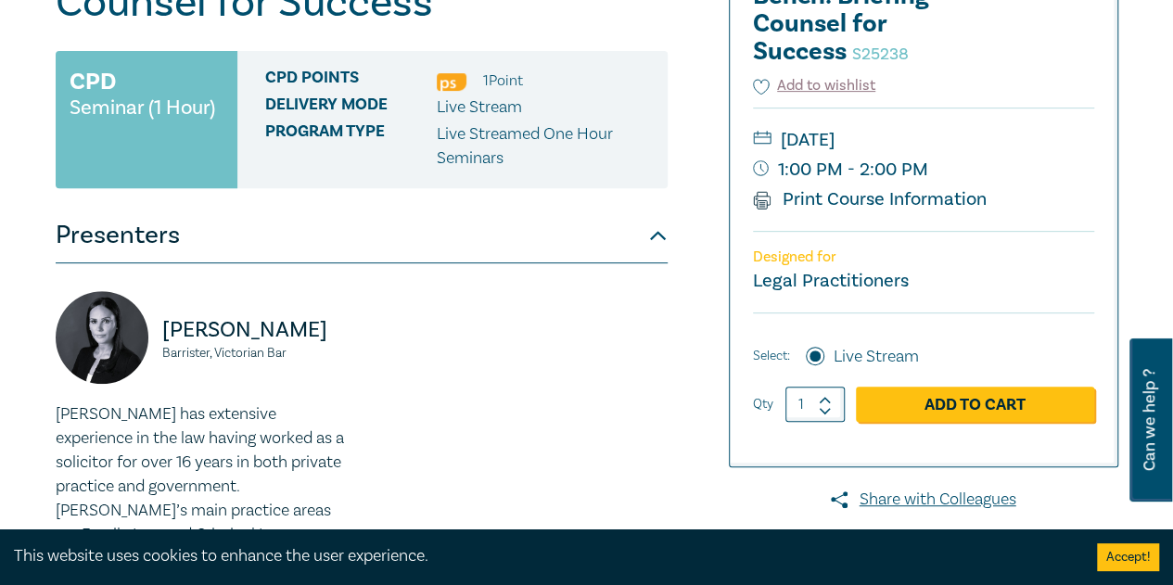
scroll to position [618, 0]
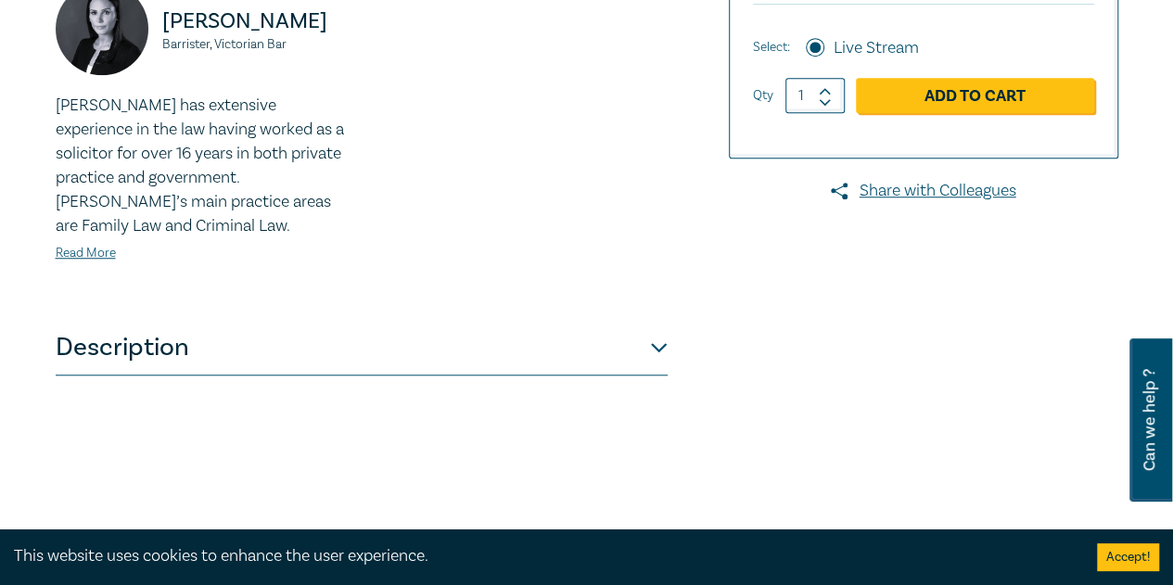
click at [304, 335] on button "Description" at bounding box center [362, 348] width 612 height 56
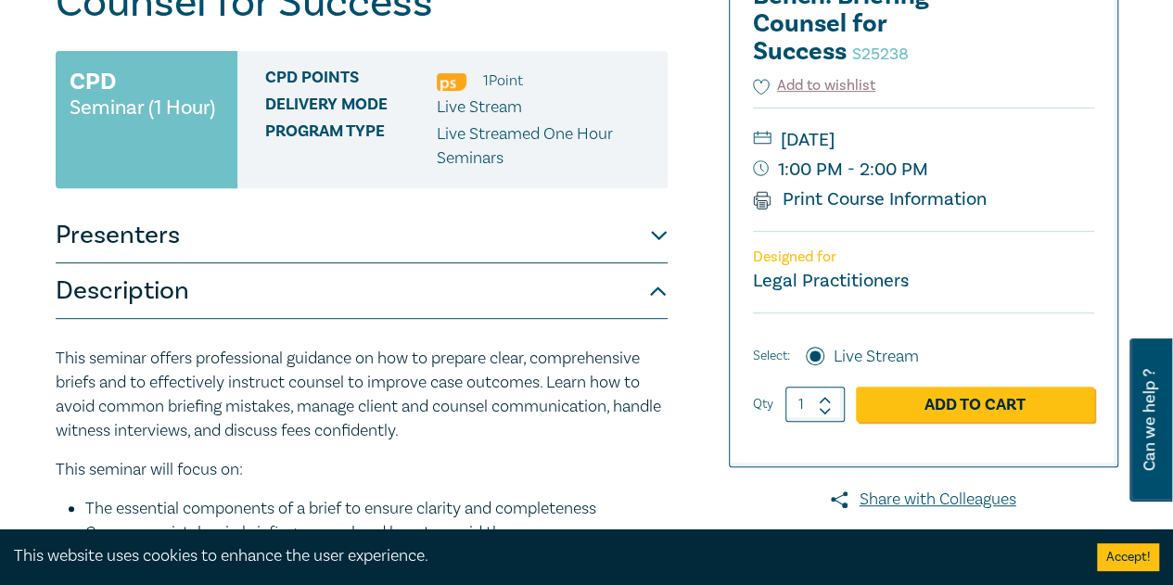
scroll to position [0, 0]
